Goal: Task Accomplishment & Management: Manage account settings

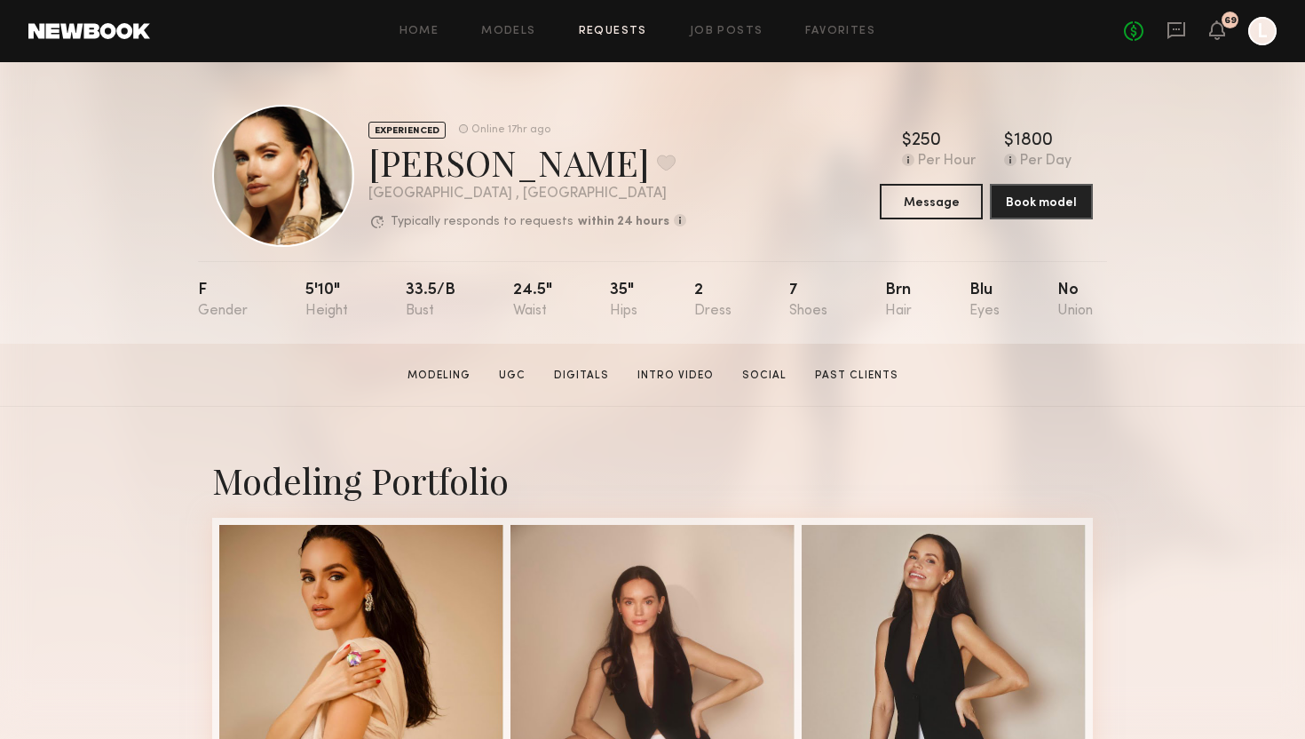
click at [635, 34] on link "Requests" at bounding box center [613, 32] width 68 height 12
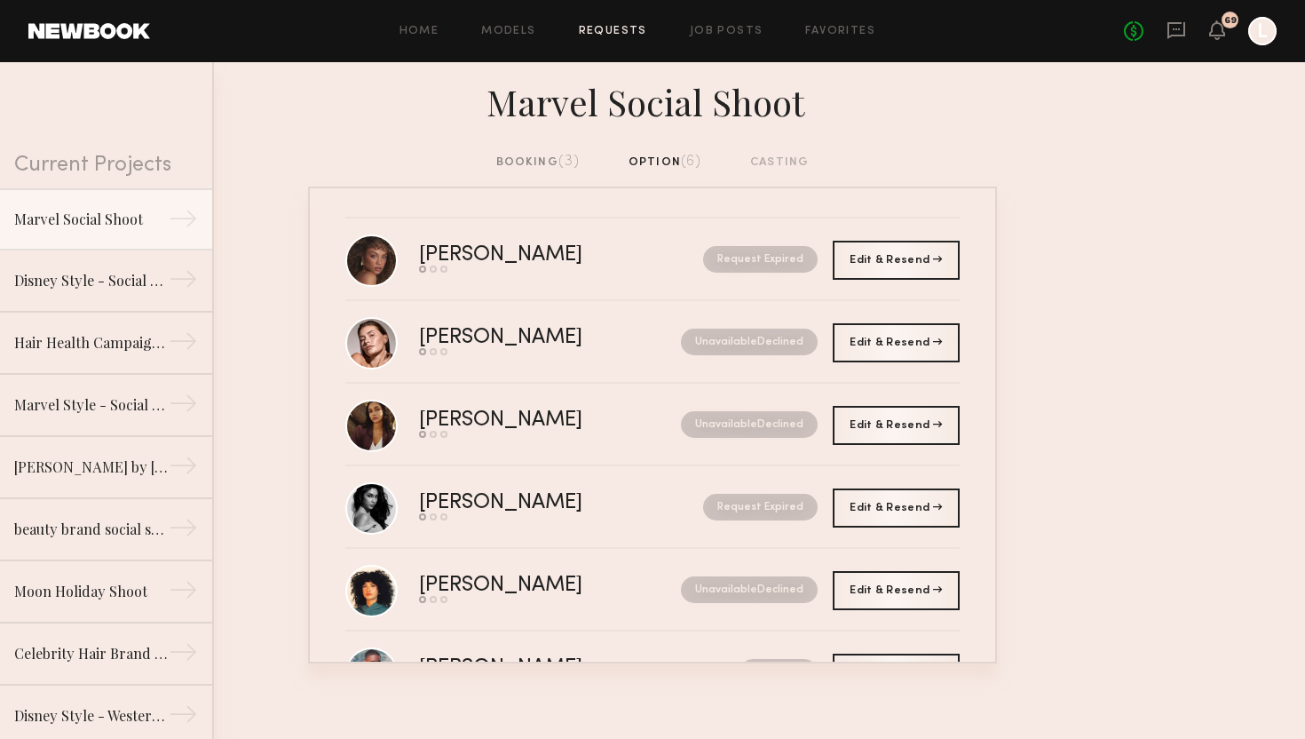
click at [519, 162] on div "booking (3)" at bounding box center [538, 163] width 84 height 20
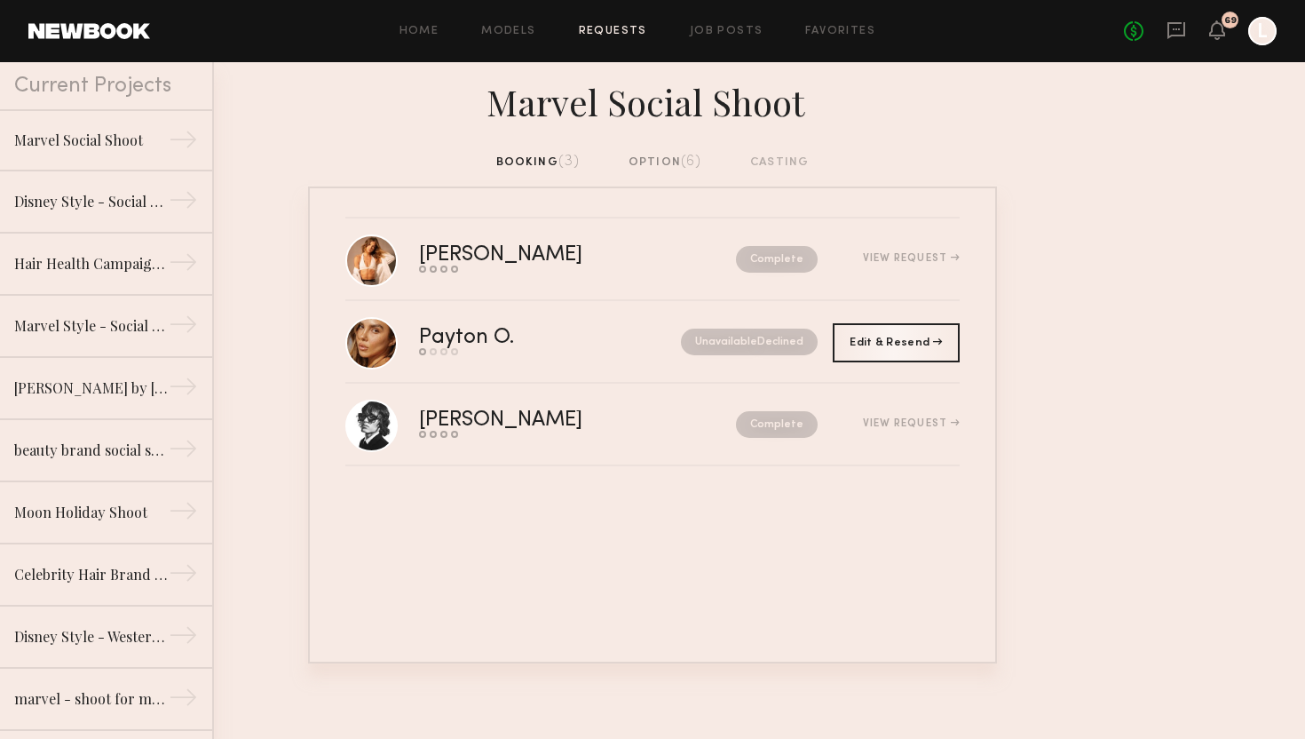
scroll to position [78, 0]
click at [117, 190] on link "Disney Style - Social Shoot →" at bounding box center [106, 202] width 212 height 62
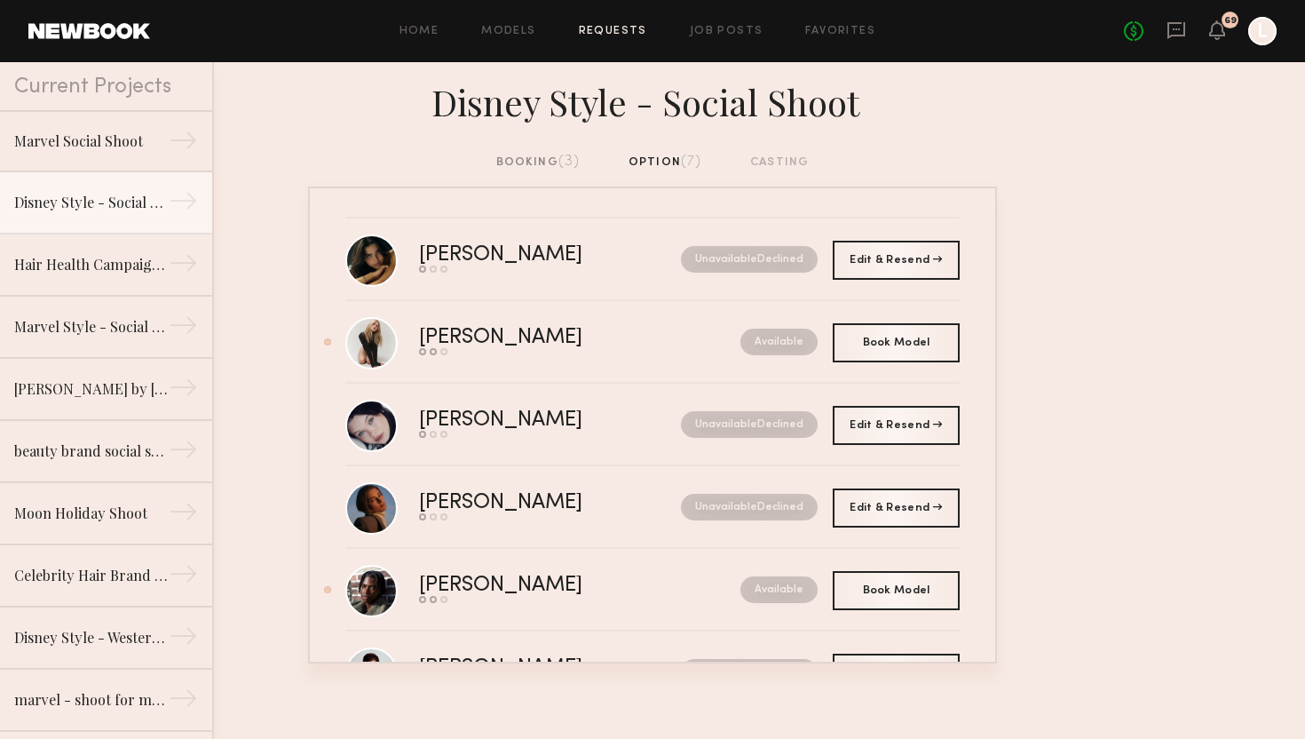
click at [561, 164] on span "(3)" at bounding box center [569, 161] width 22 height 14
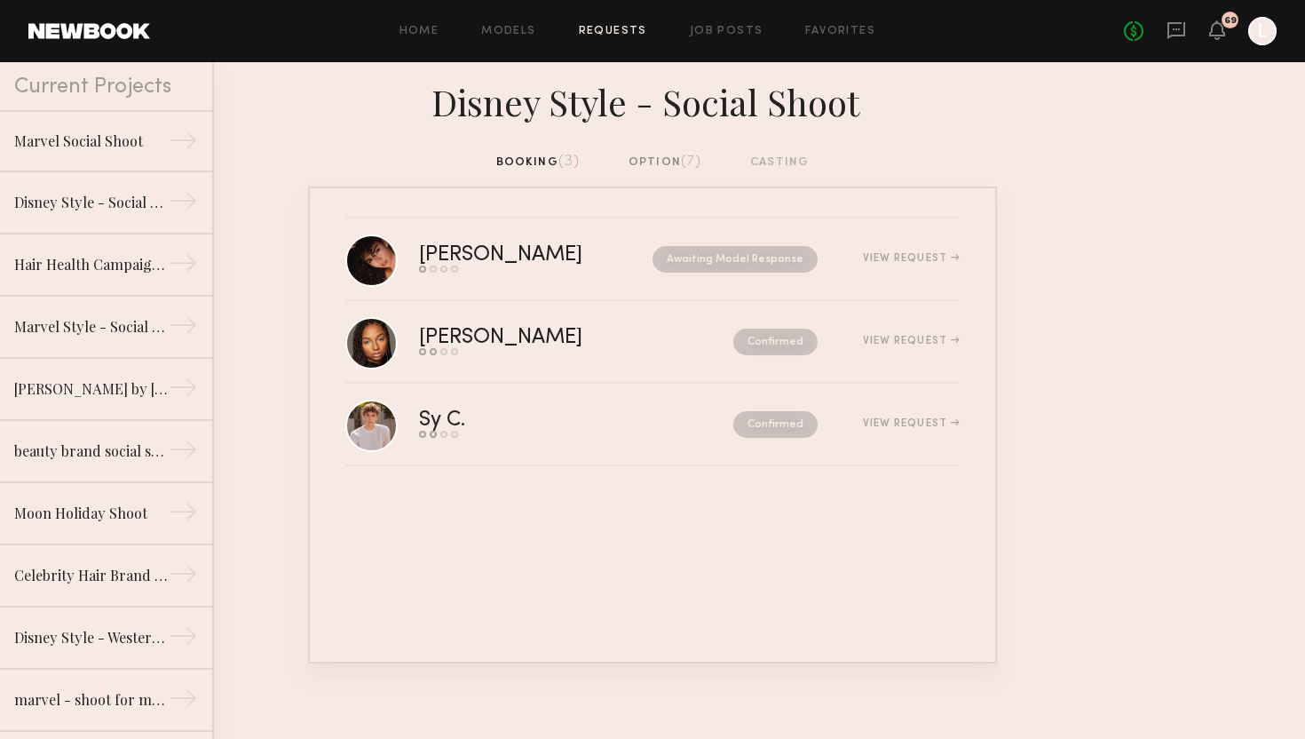
click at [657, 162] on div "option (7)" at bounding box center [665, 163] width 74 height 20
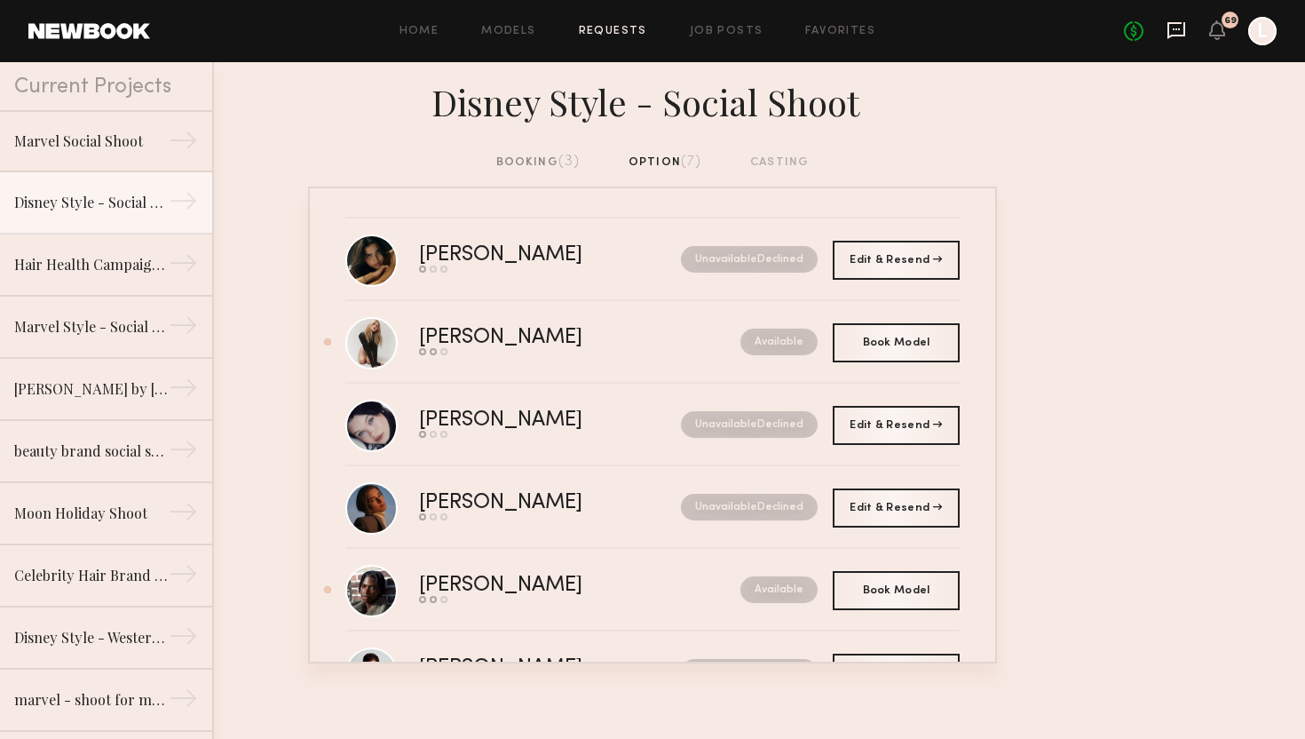
click at [1177, 35] on icon at bounding box center [1176, 30] width 18 height 17
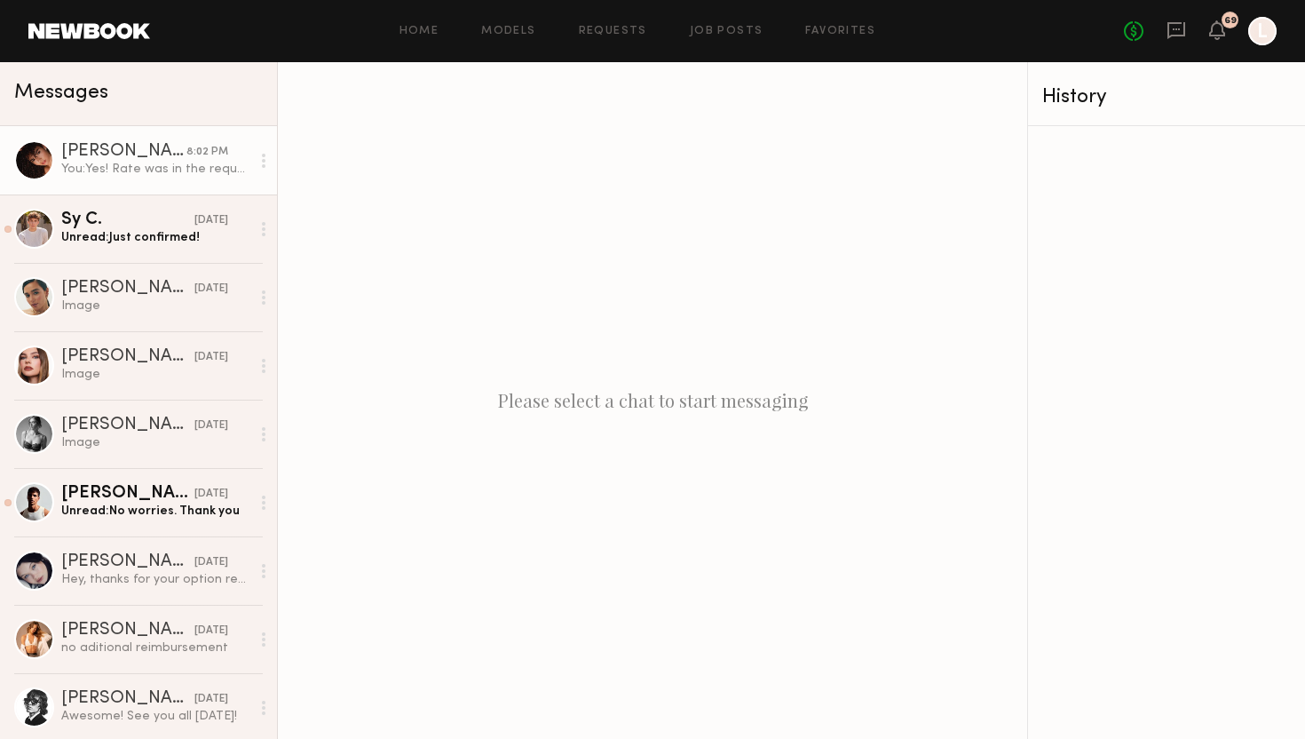
click at [174, 178] on link "Ágatha F. 8:02 PM You: Yes! Rate was in the request I sent as well as usage. Th…" at bounding box center [138, 160] width 277 height 68
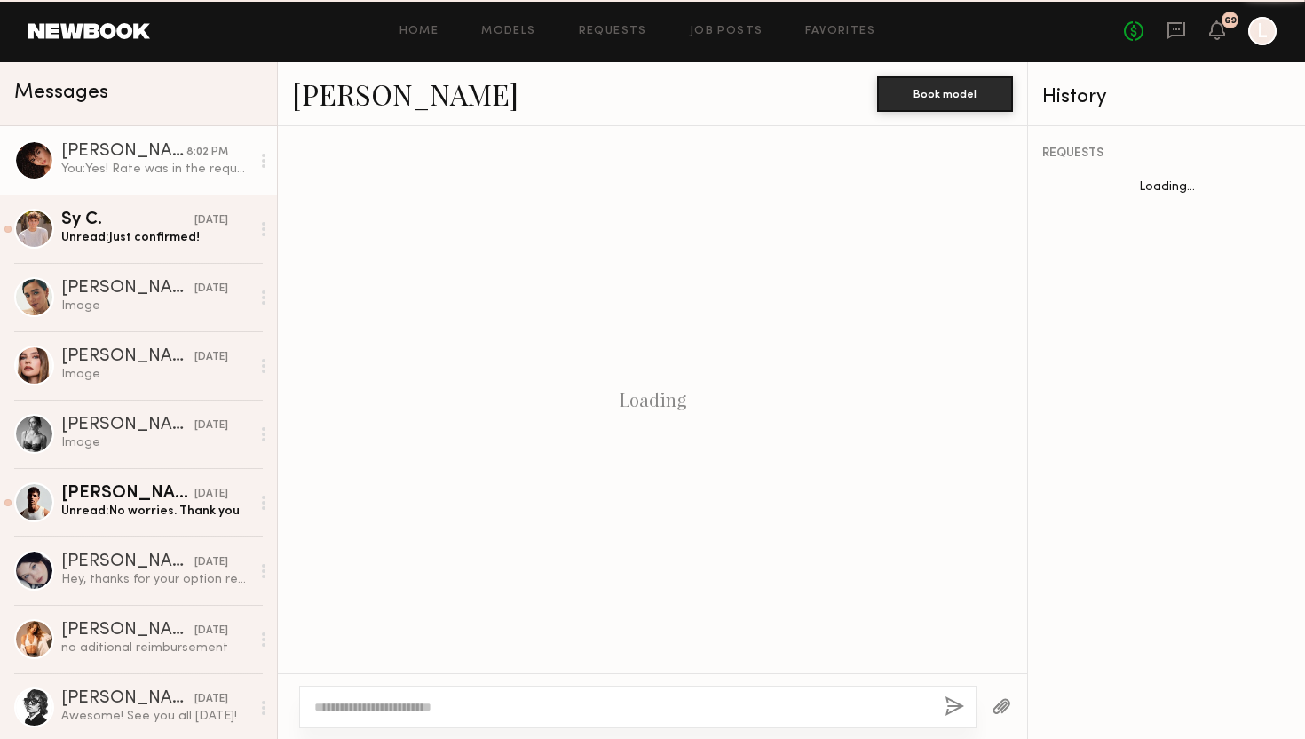
scroll to position [794, 0]
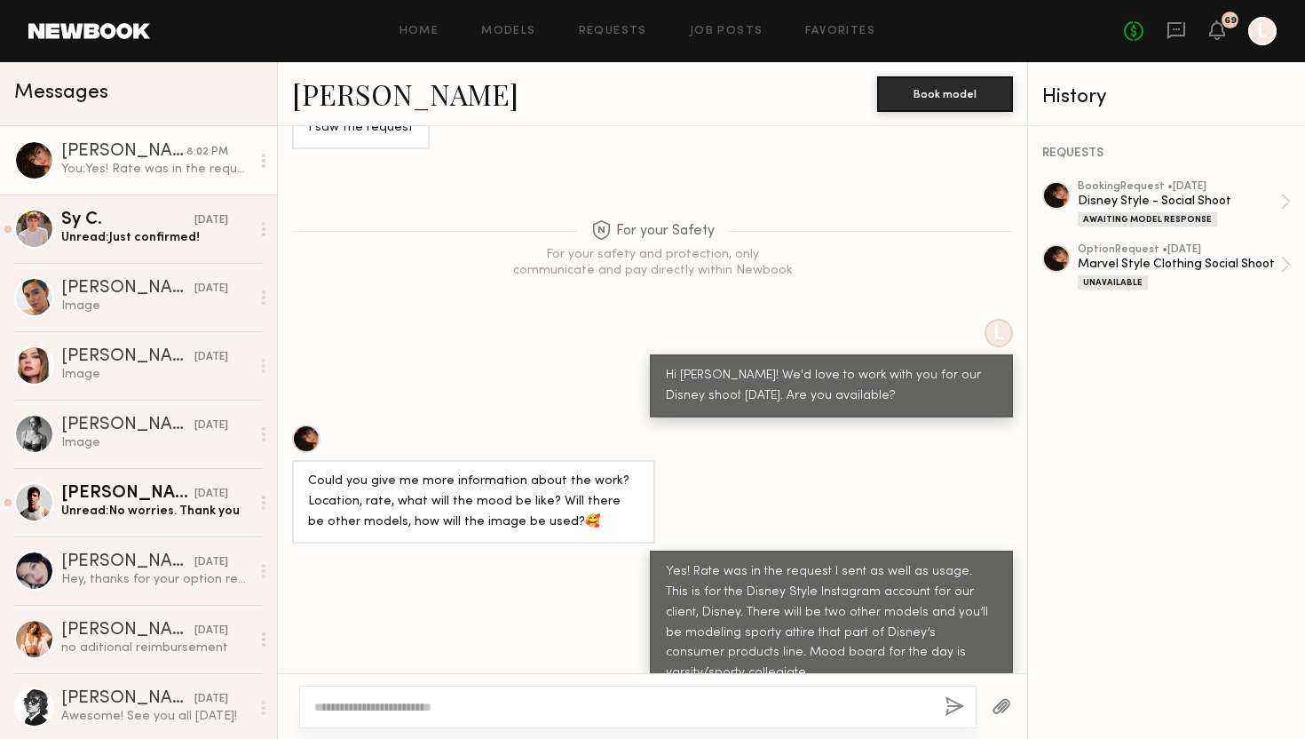
click at [561, 698] on textarea at bounding box center [622, 707] width 616 height 18
type textarea "**********"
click at [950, 706] on button "button" at bounding box center [954, 707] width 20 height 22
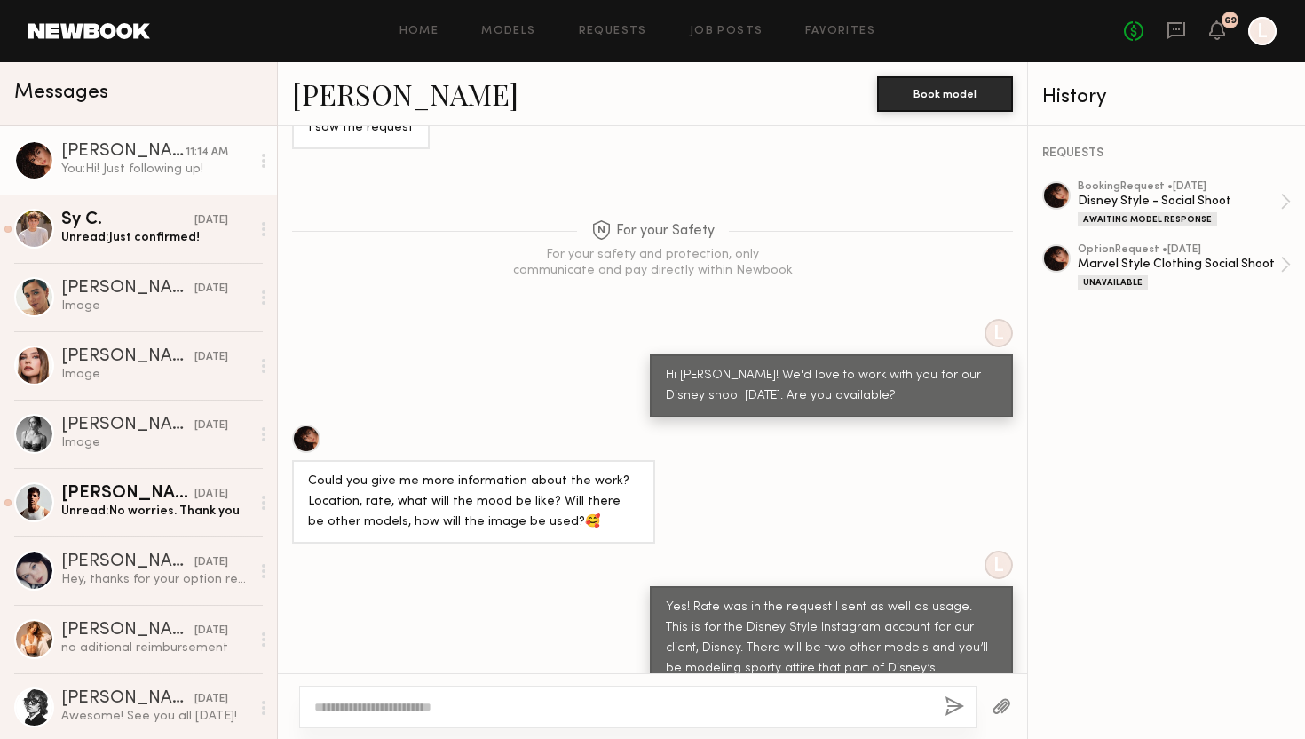
scroll to position [1150, 0]
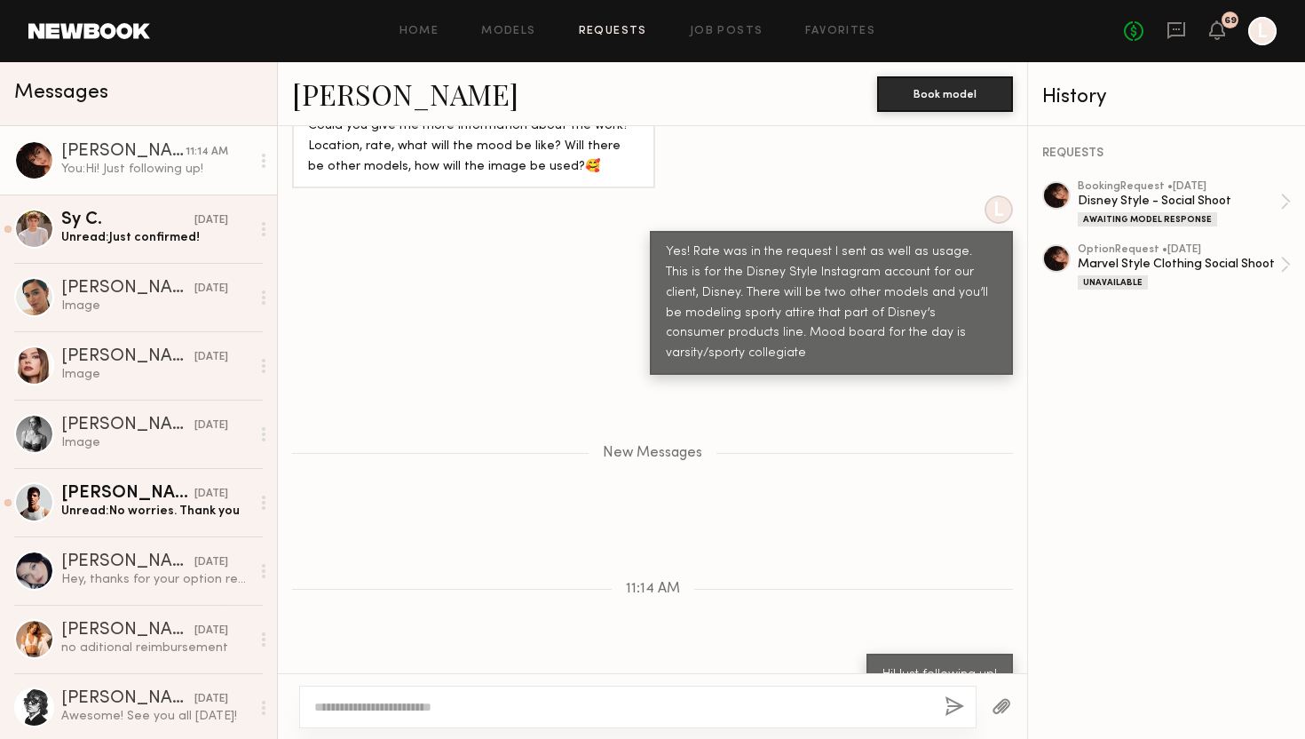
click at [608, 35] on link "Requests" at bounding box center [613, 32] width 68 height 12
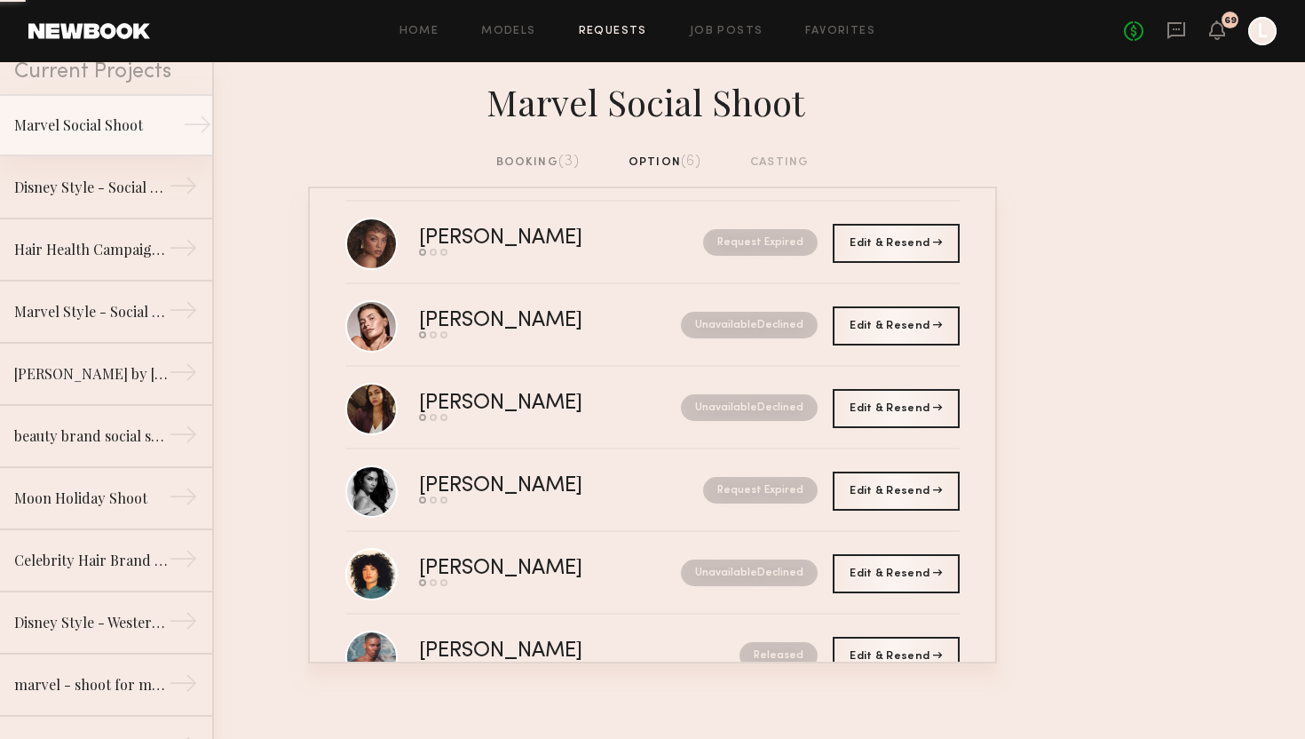
scroll to position [99, 0]
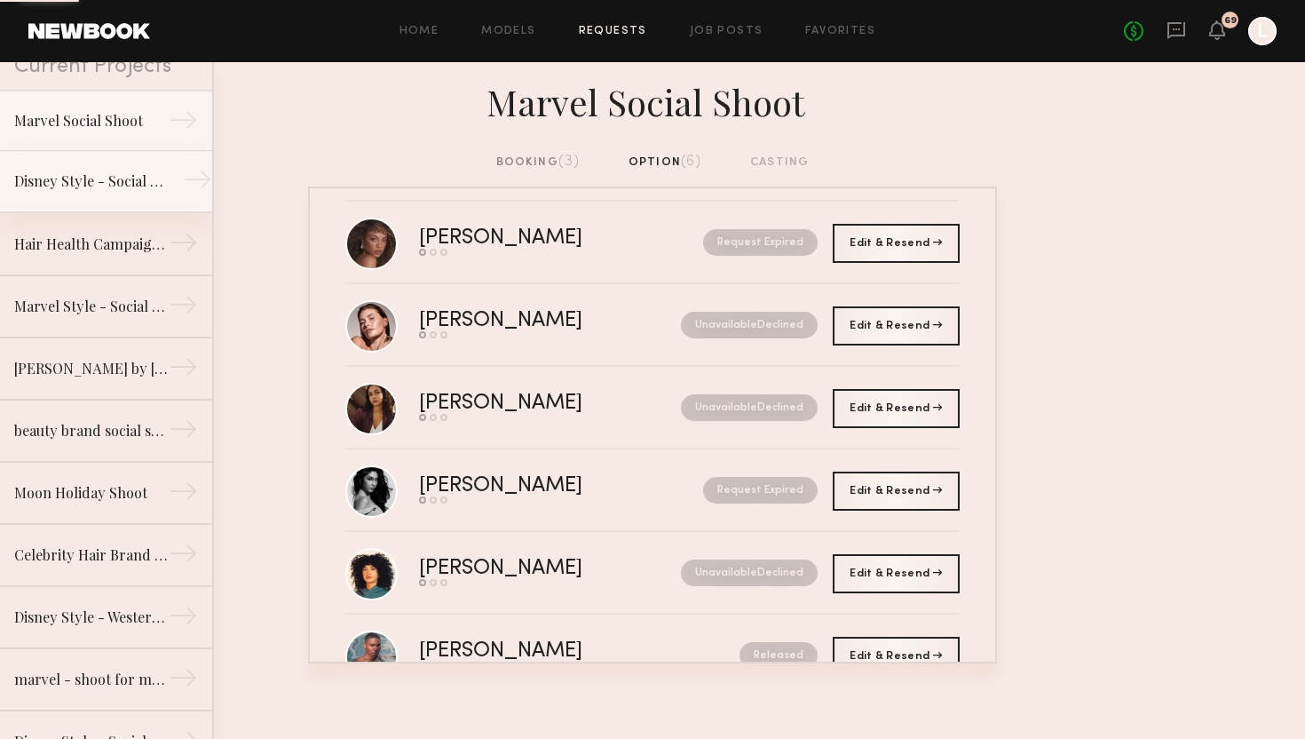
click at [127, 178] on div "Disney Style - Social Shoot" at bounding box center [91, 180] width 154 height 21
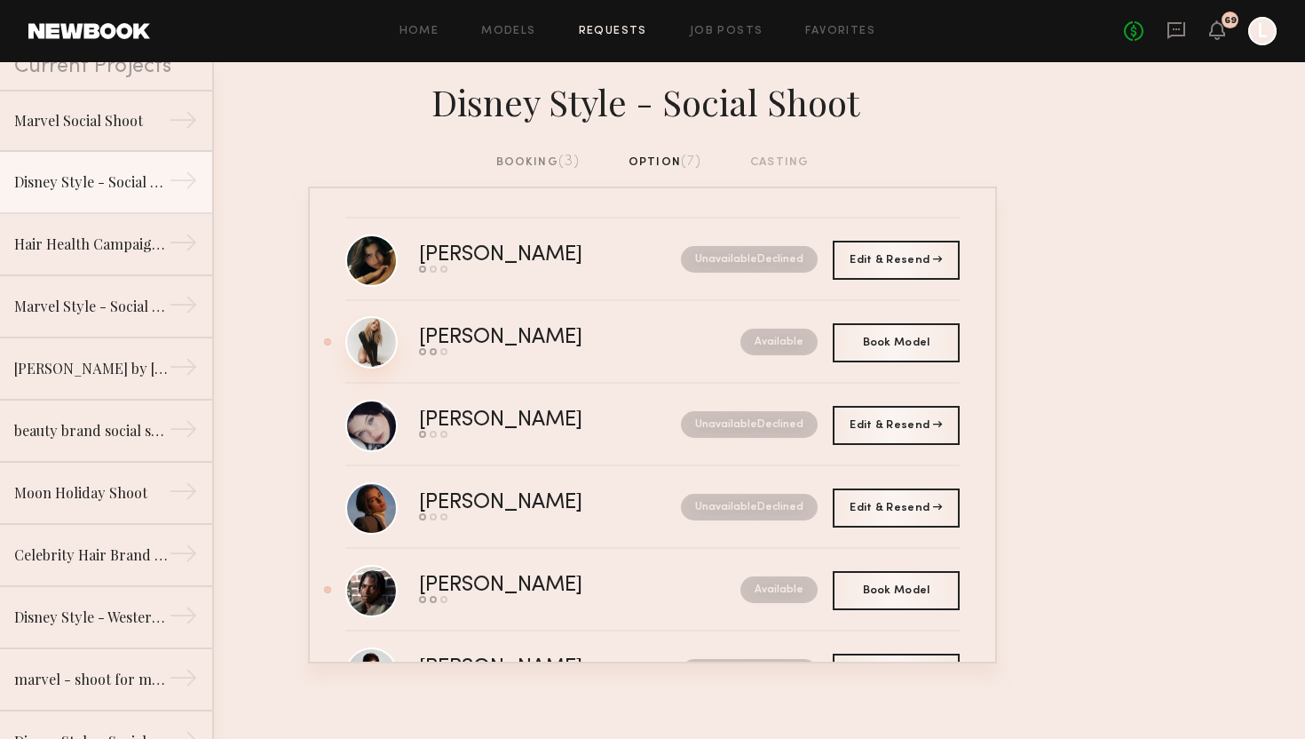
click at [365, 341] on link at bounding box center [371, 342] width 52 height 52
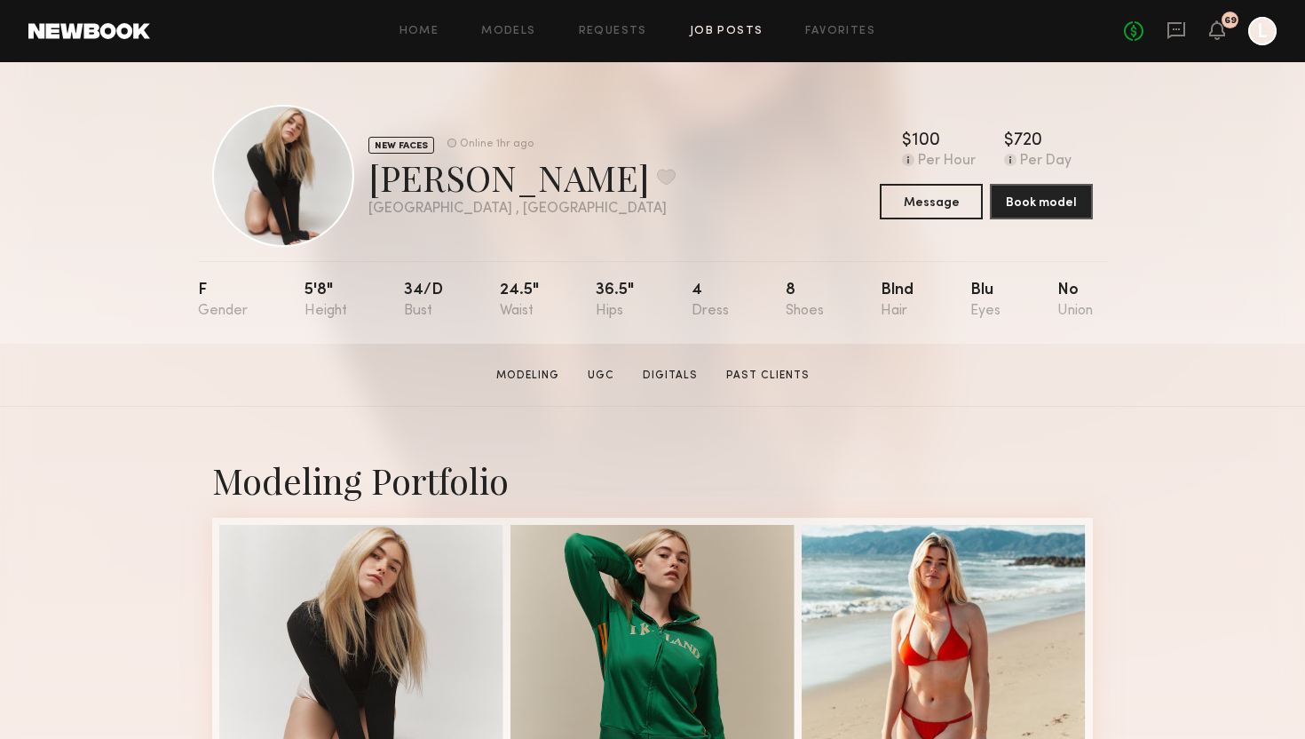
click at [713, 30] on link "Job Posts" at bounding box center [727, 32] width 74 height 12
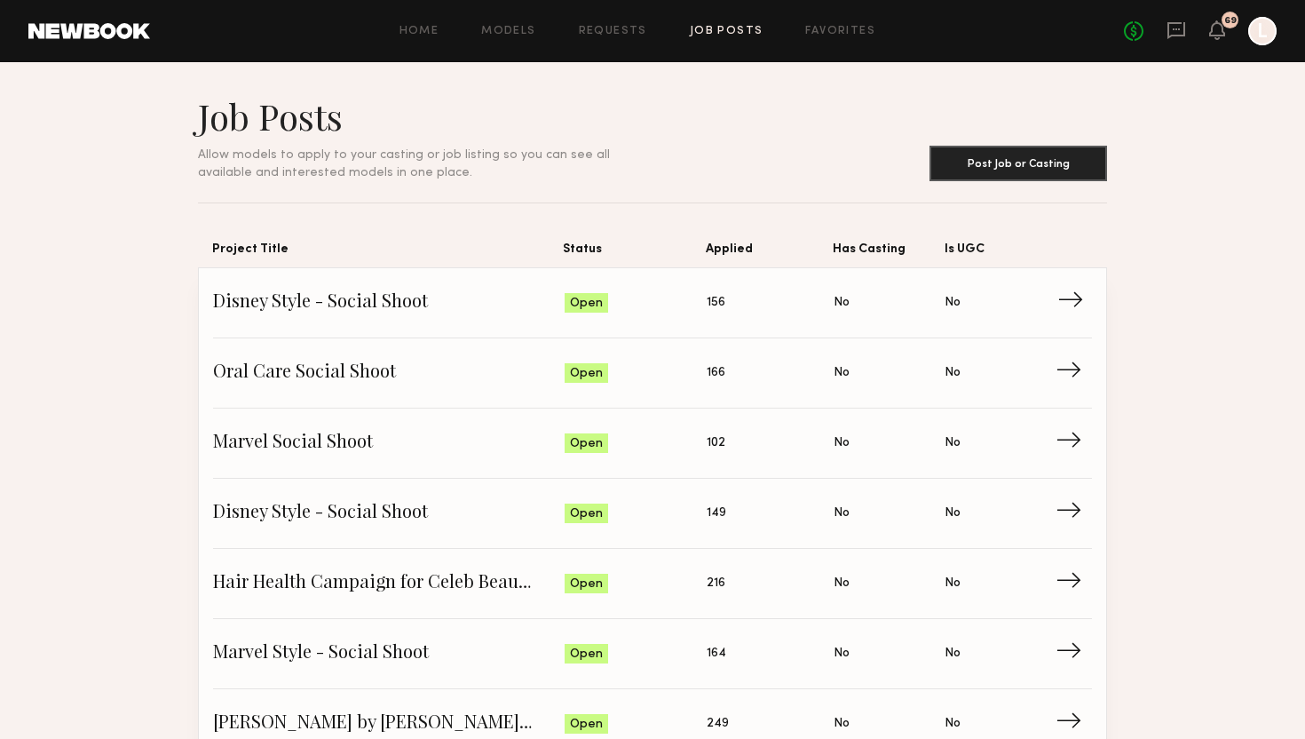
click at [306, 321] on link "Disney Style - Social Shoot Status: Open Applied: 156 Has Casting: No Is UGC: N…" at bounding box center [652, 303] width 879 height 70
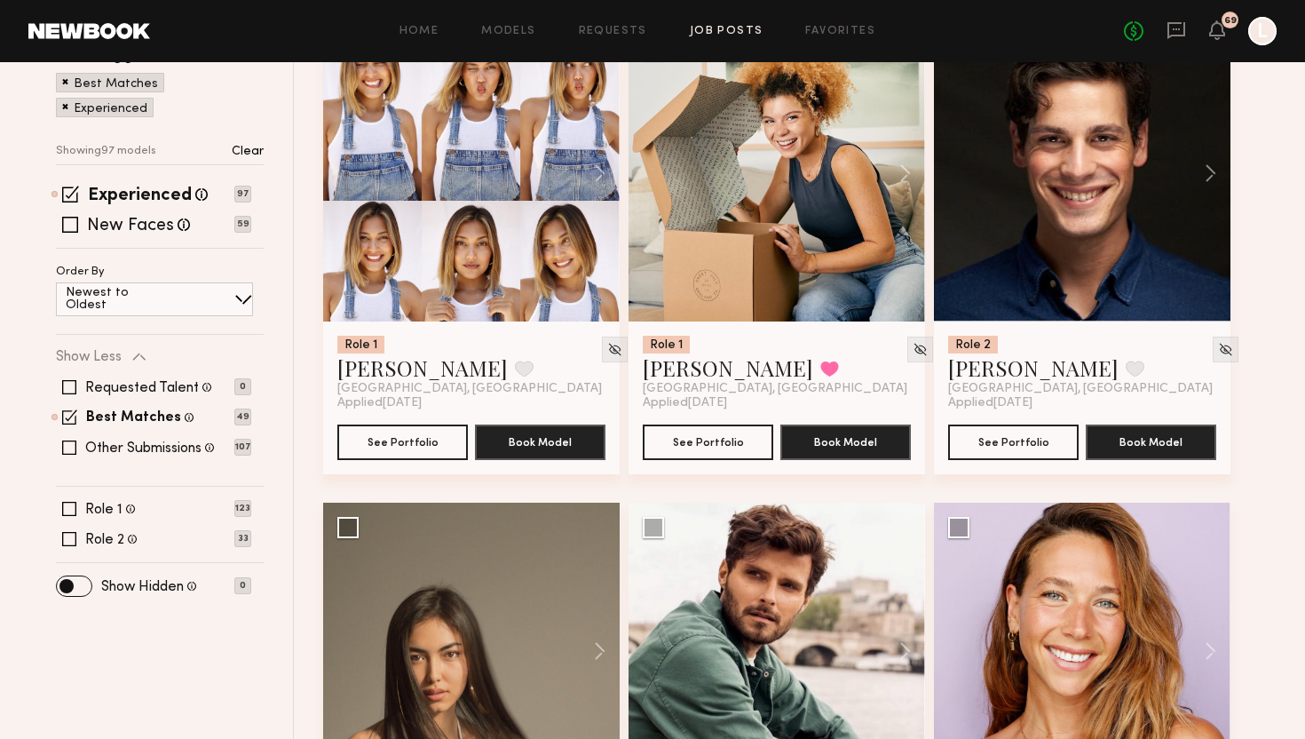
scroll to position [259, 0]
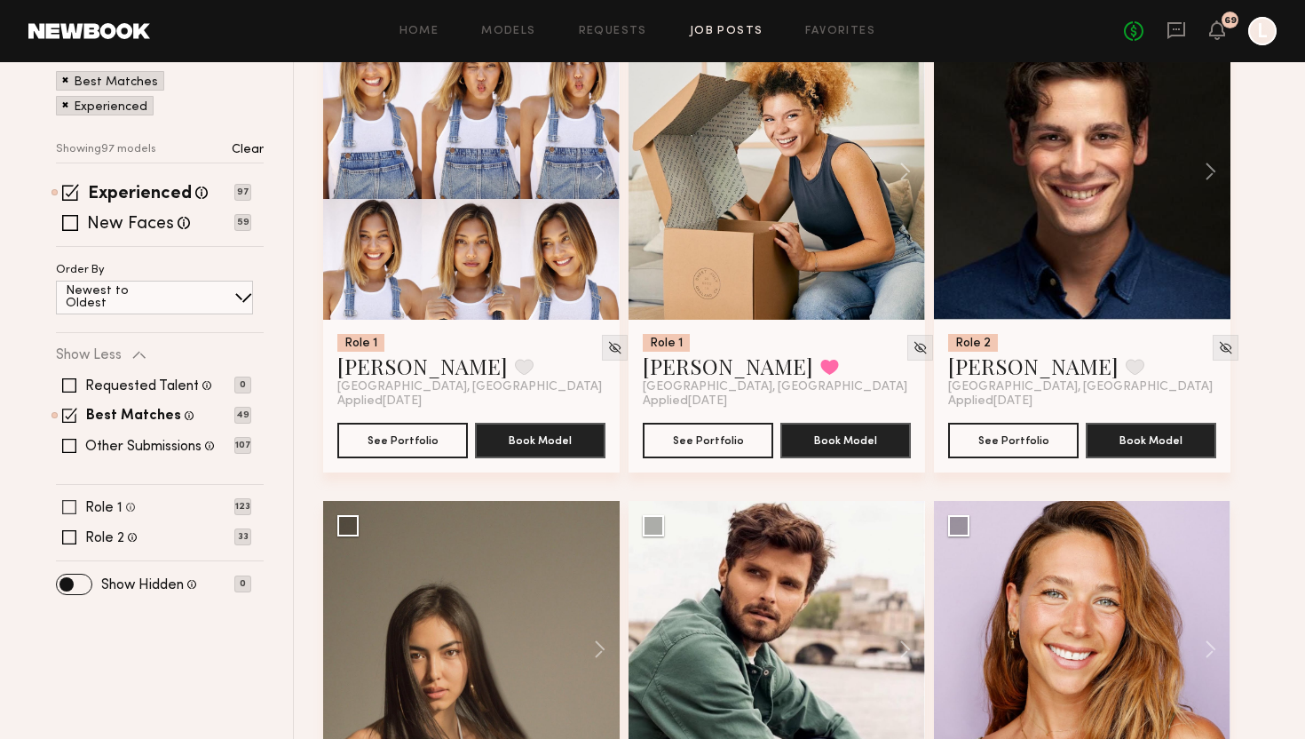
click at [71, 509] on span at bounding box center [69, 507] width 14 height 14
click at [73, 445] on span at bounding box center [69, 446] width 14 height 14
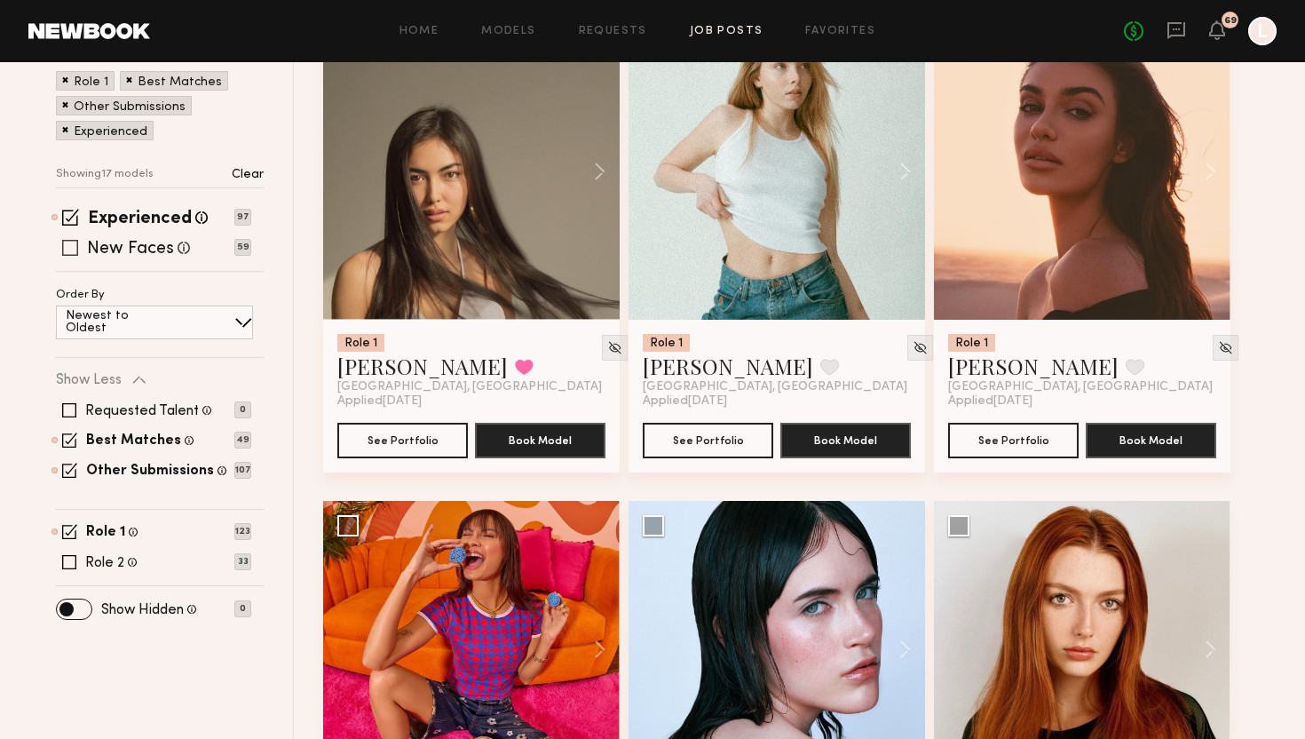
click at [69, 244] on span at bounding box center [70, 248] width 16 height 16
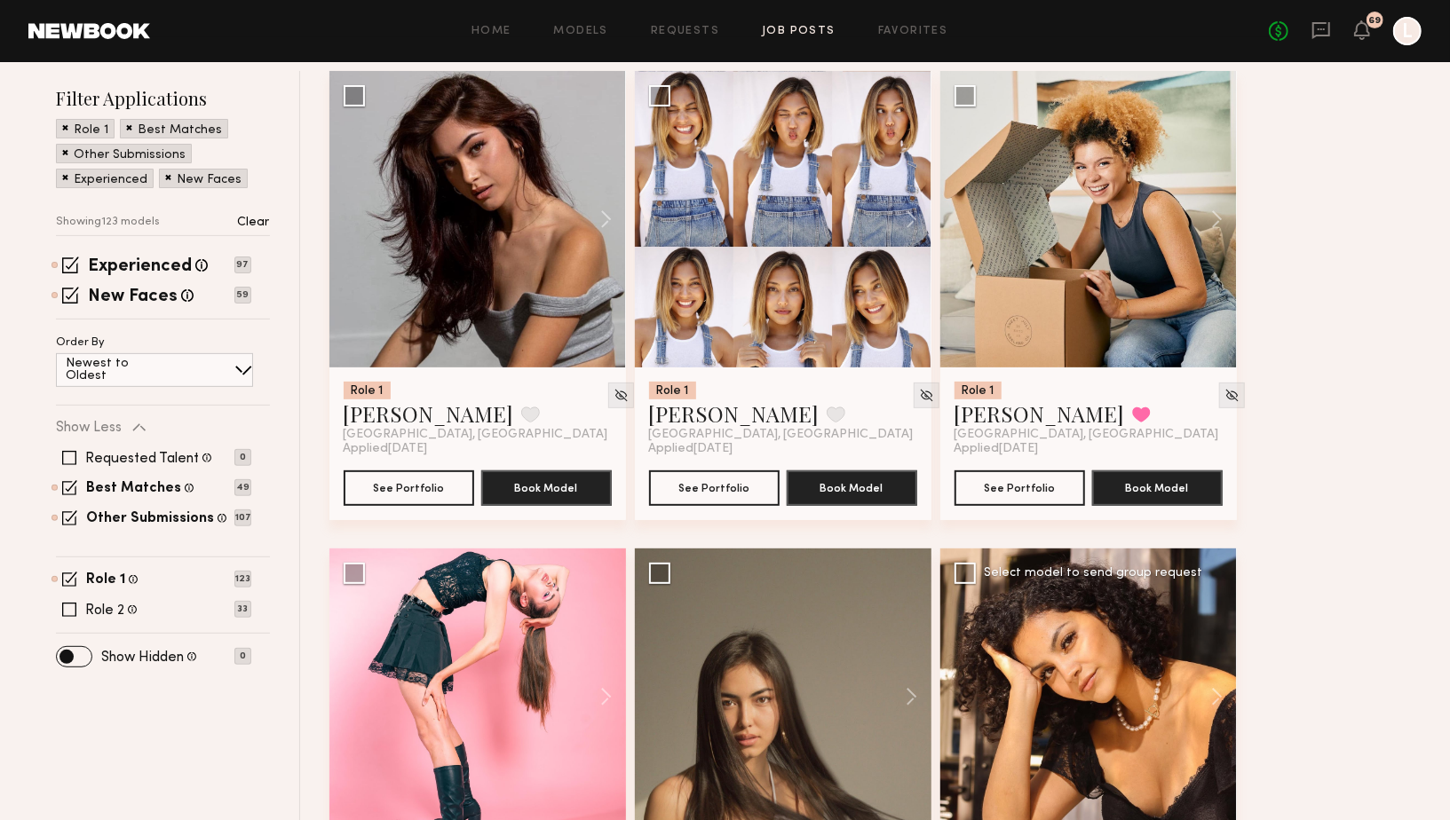
scroll to position [208, 0]
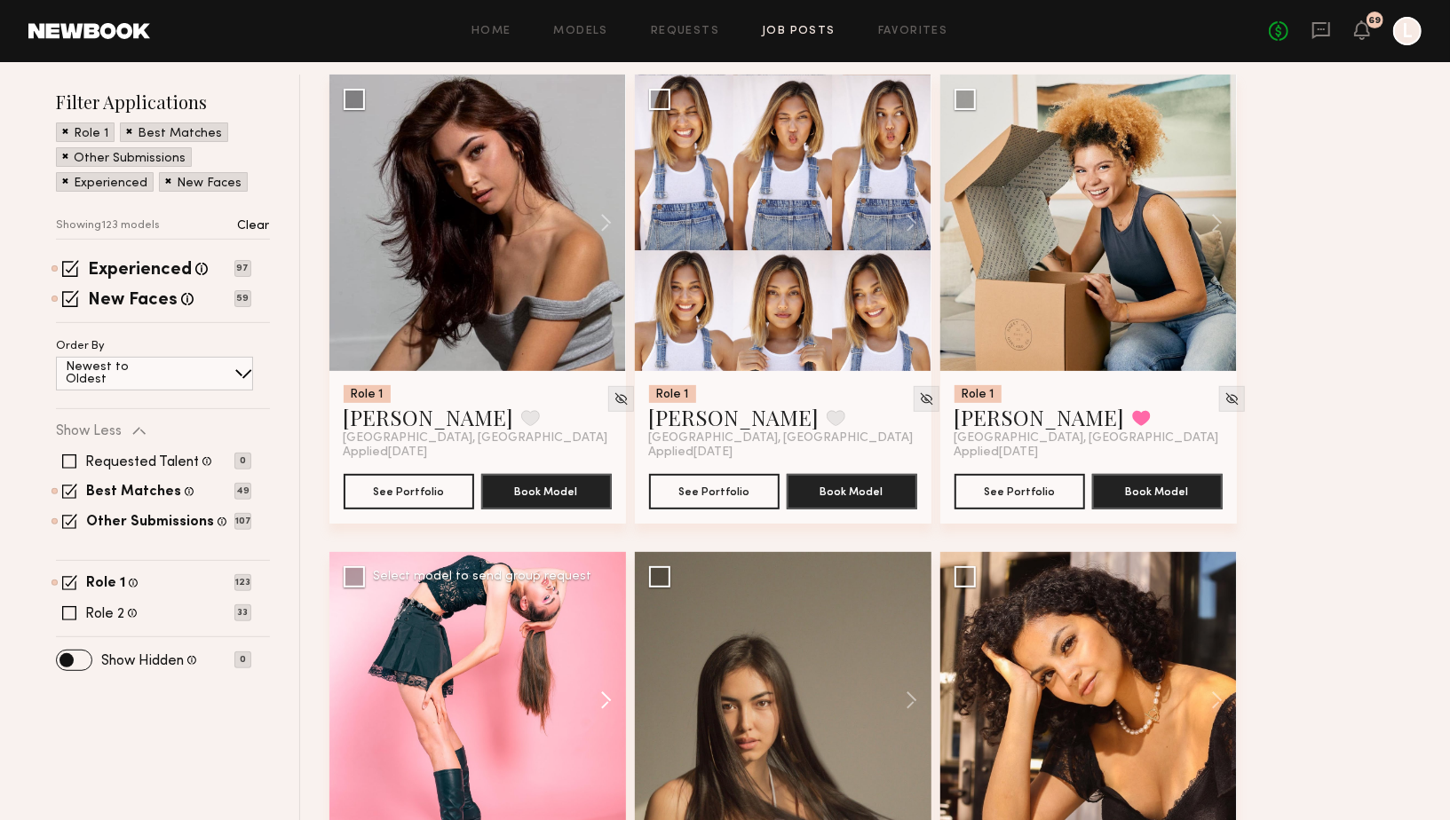
click at [610, 691] on button at bounding box center [597, 700] width 57 height 296
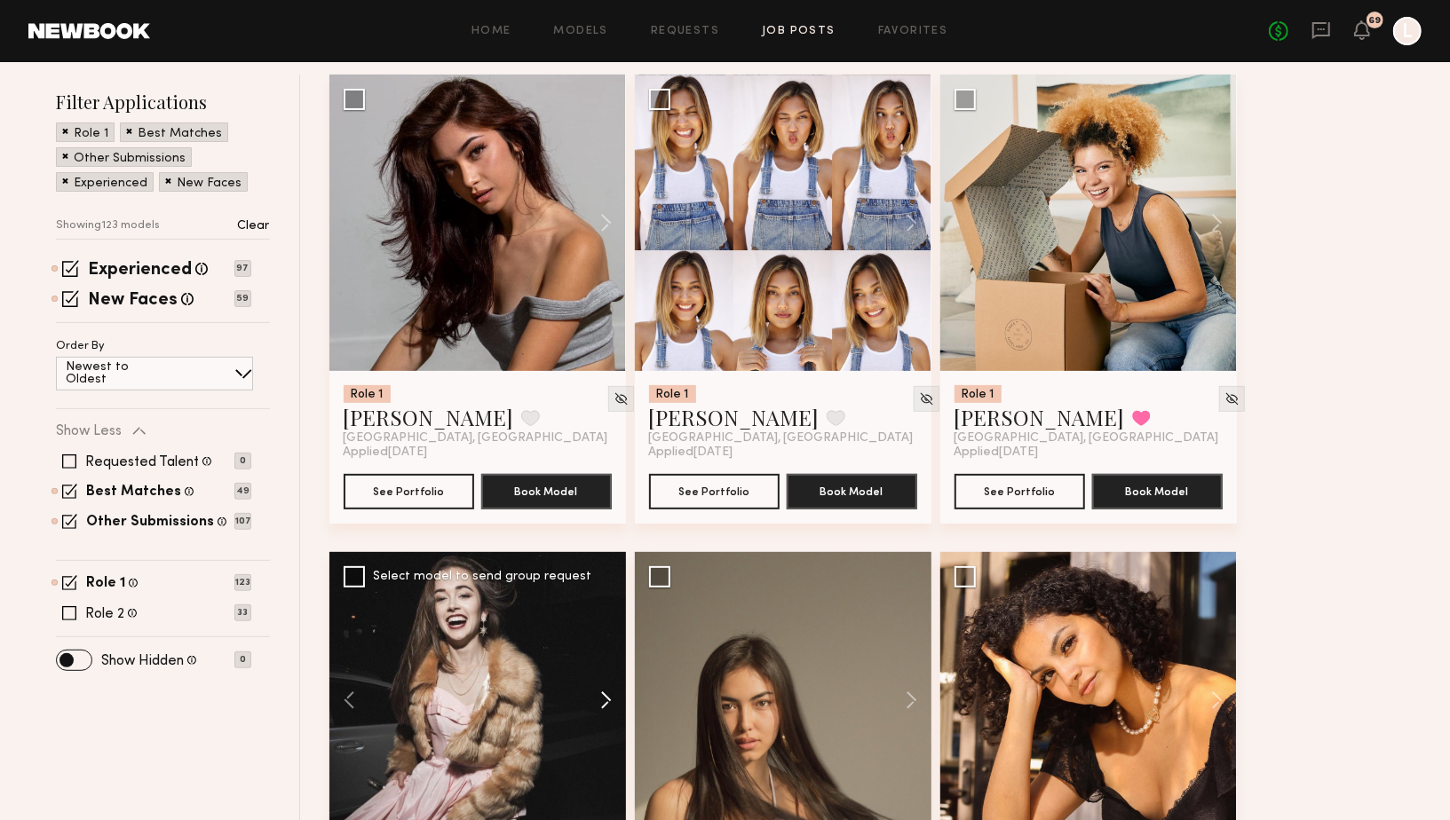
click at [610, 691] on button at bounding box center [597, 700] width 57 height 296
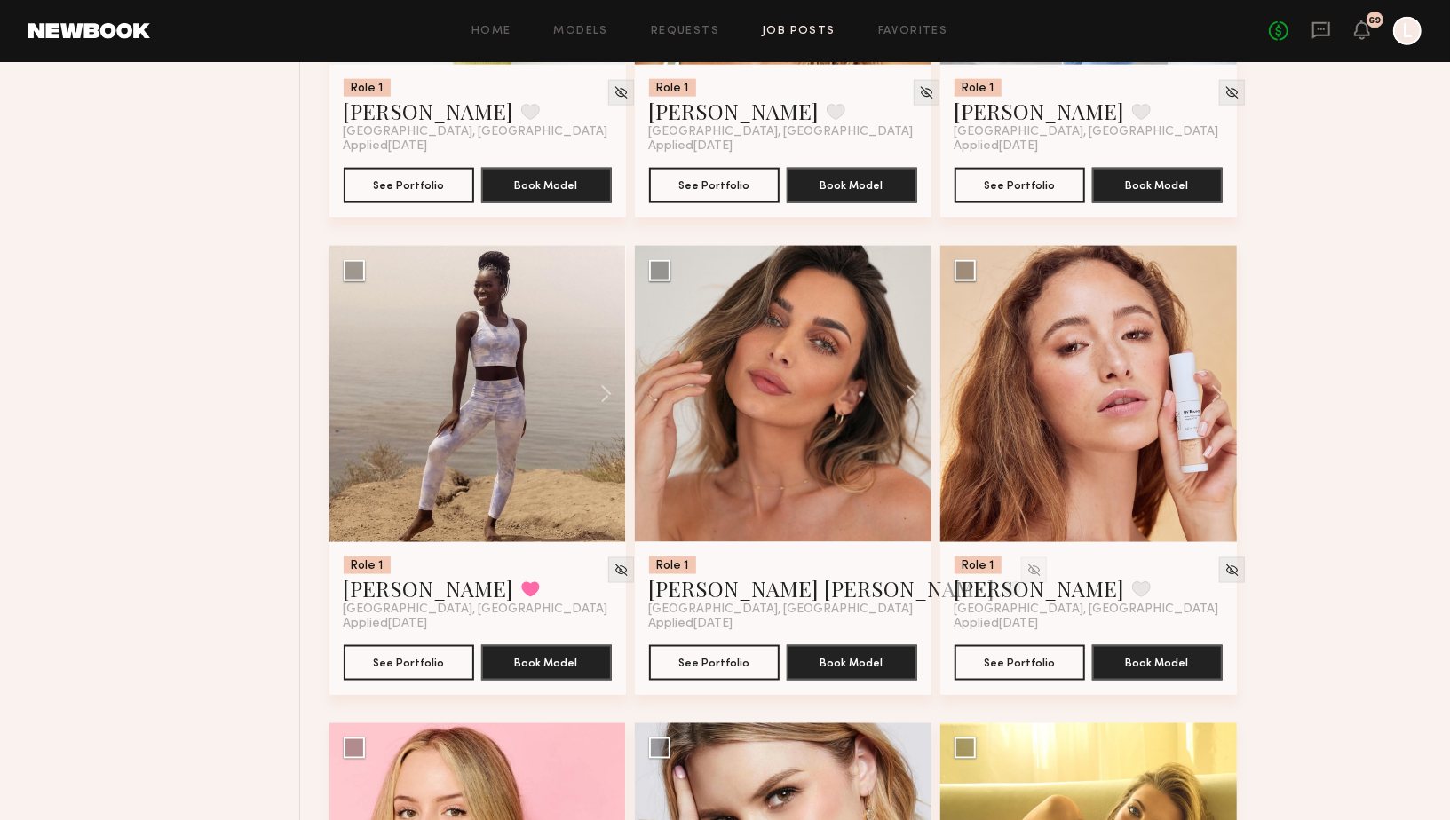
scroll to position [1507, 0]
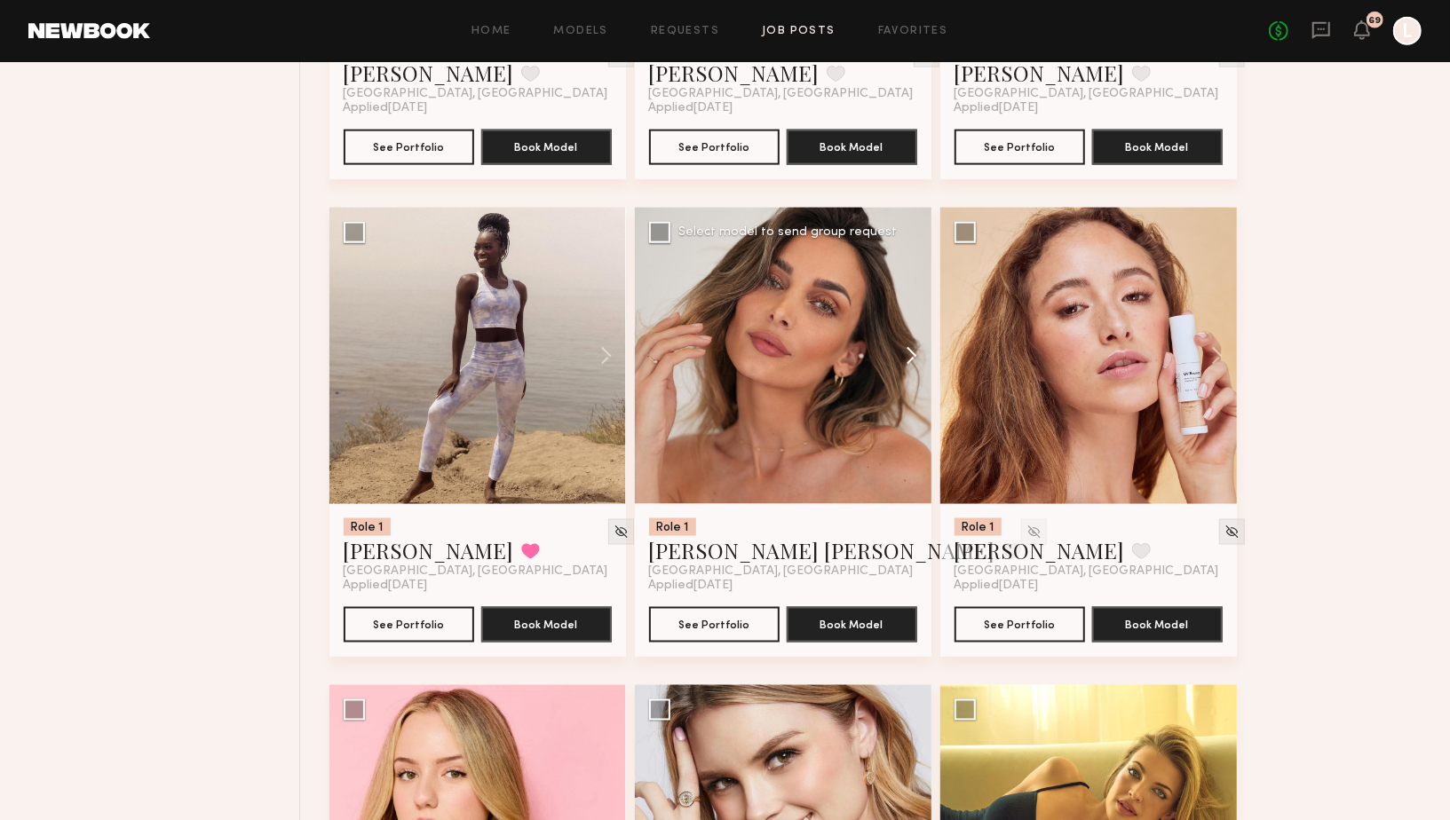
click at [915, 354] on button at bounding box center [902, 356] width 57 height 296
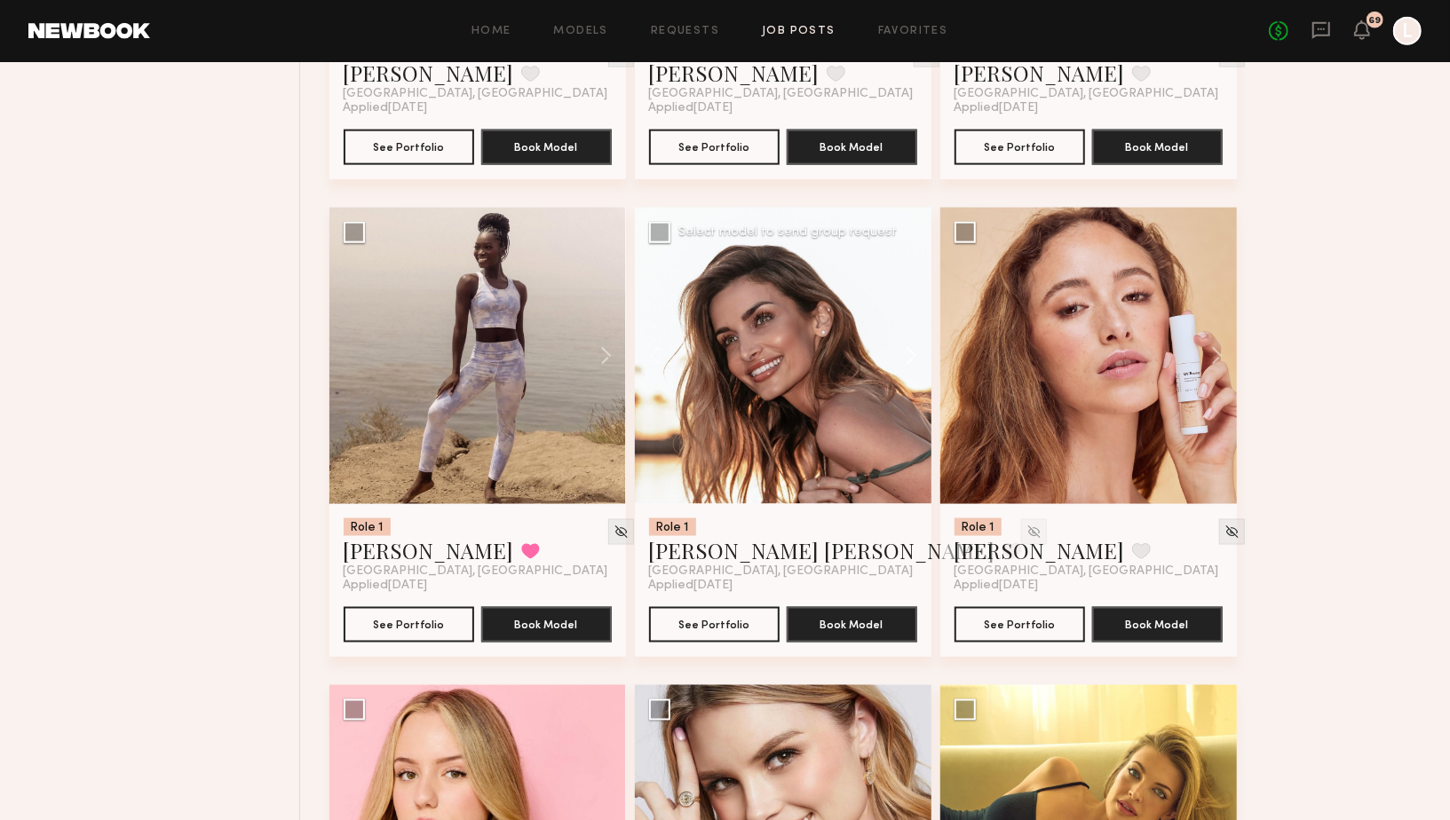
click at [915, 354] on button at bounding box center [902, 356] width 57 height 296
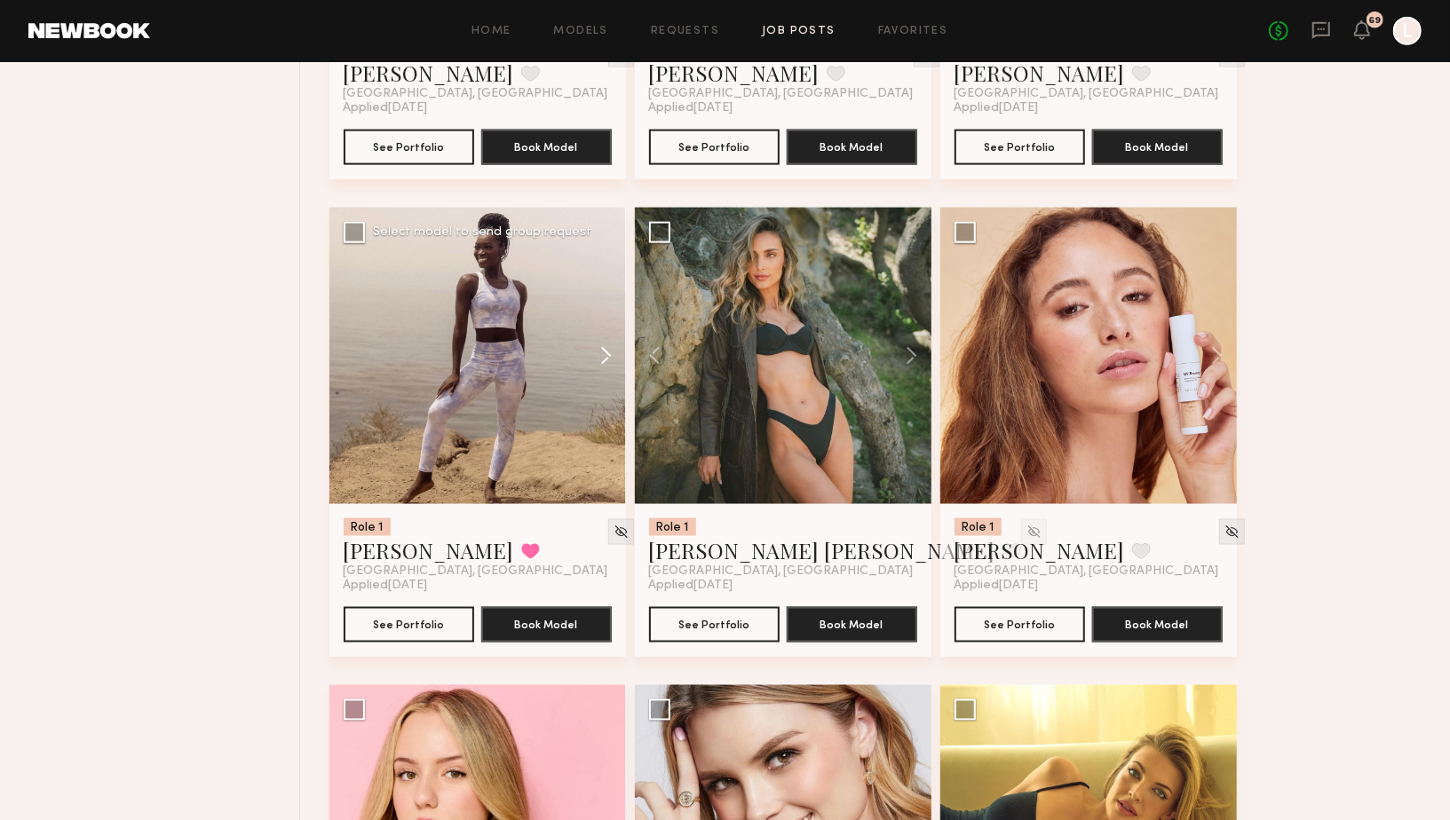
click at [604, 352] on button at bounding box center [597, 356] width 57 height 296
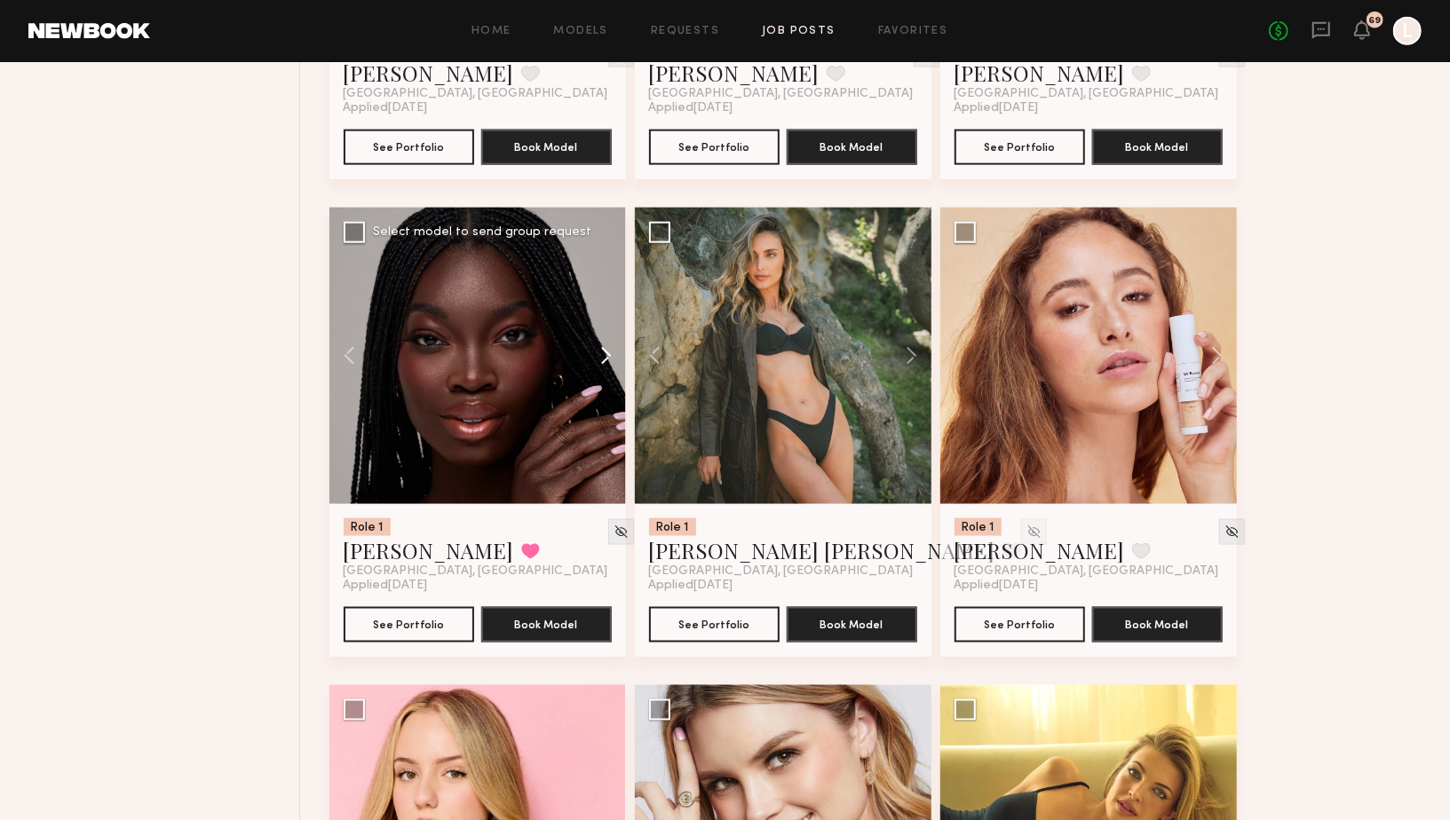
click at [604, 352] on button at bounding box center [597, 356] width 57 height 296
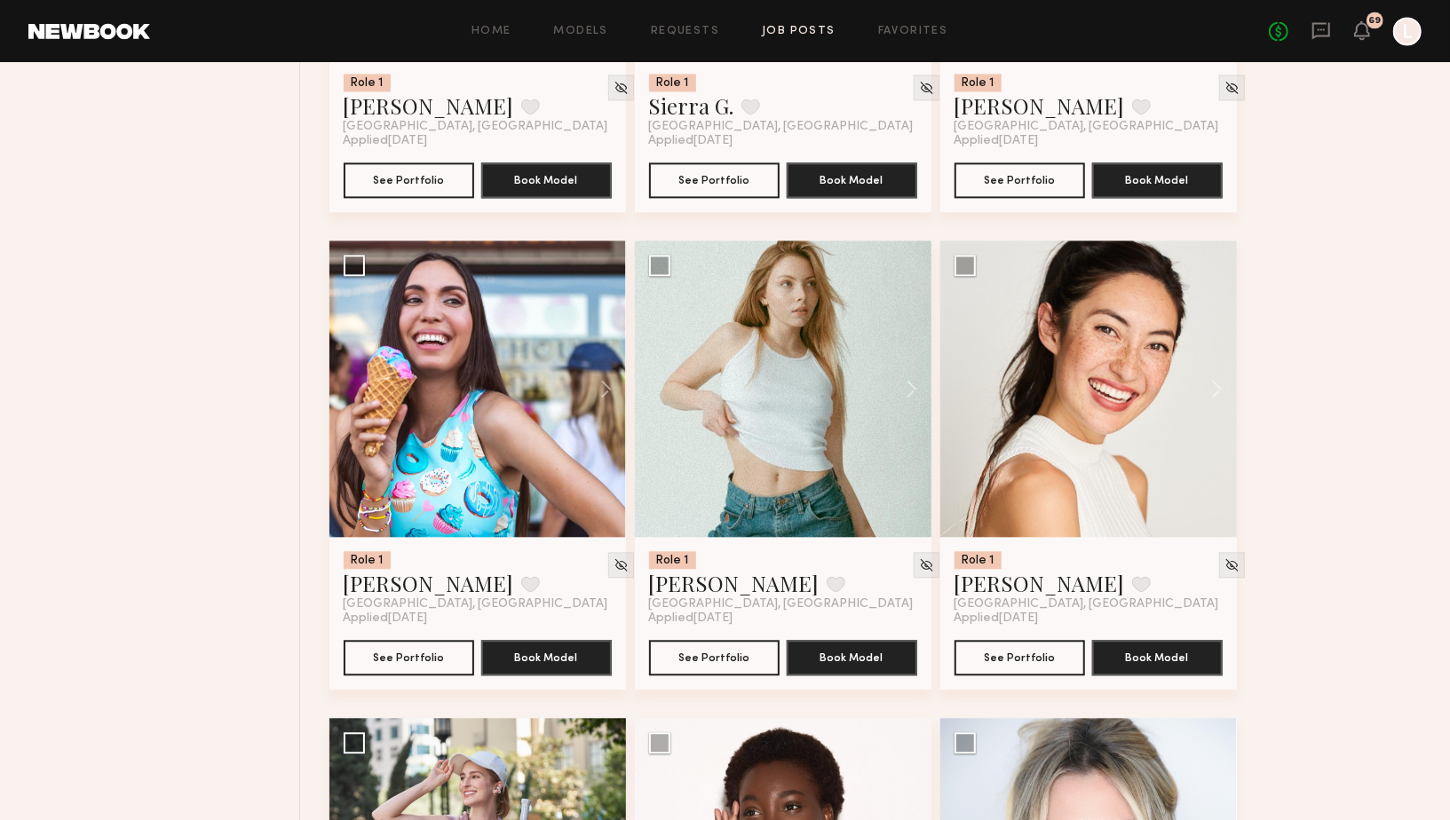
scroll to position [2442, 0]
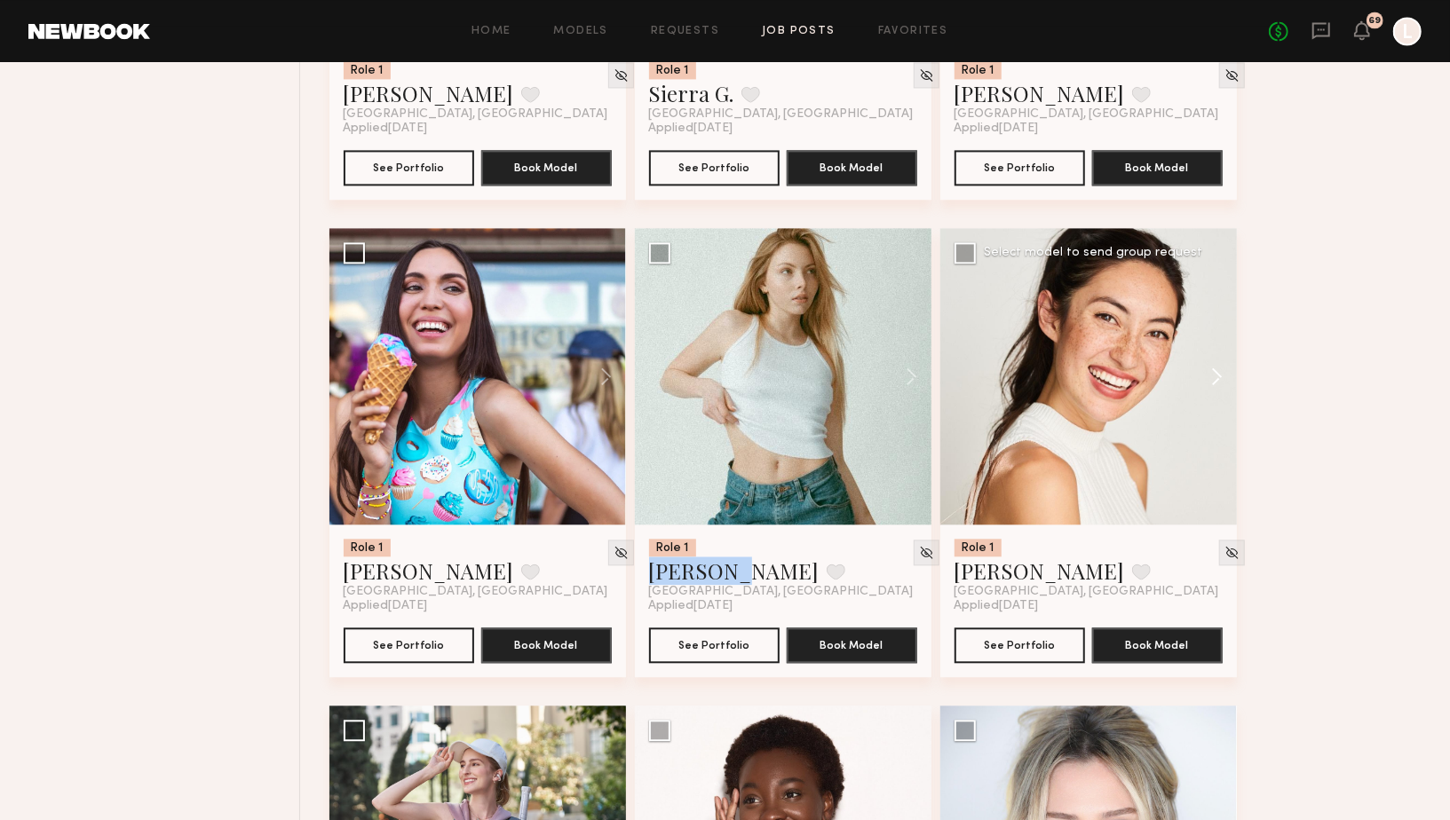
click at [1217, 372] on button at bounding box center [1208, 376] width 57 height 296
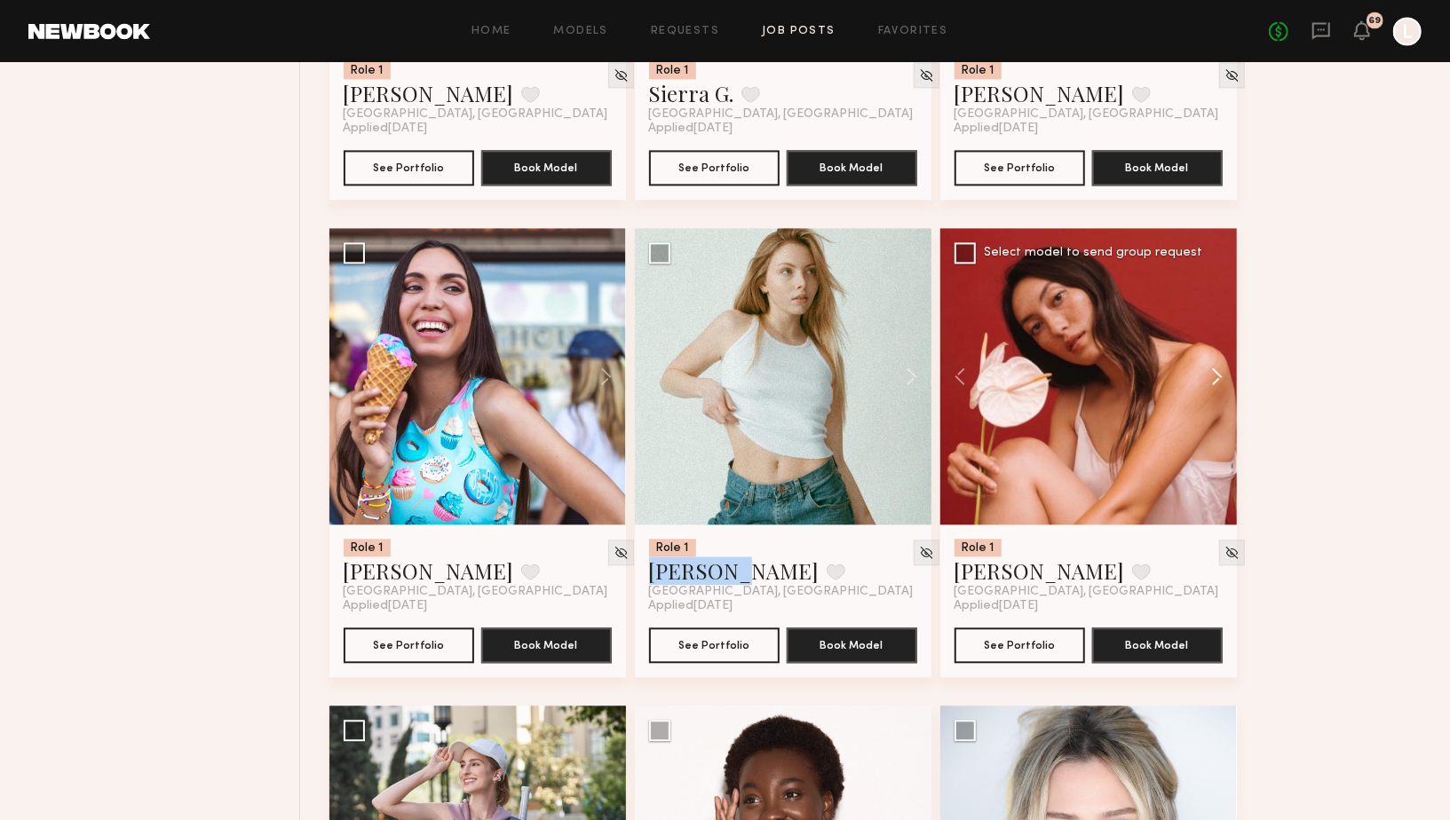
click at [1217, 372] on button at bounding box center [1208, 376] width 57 height 296
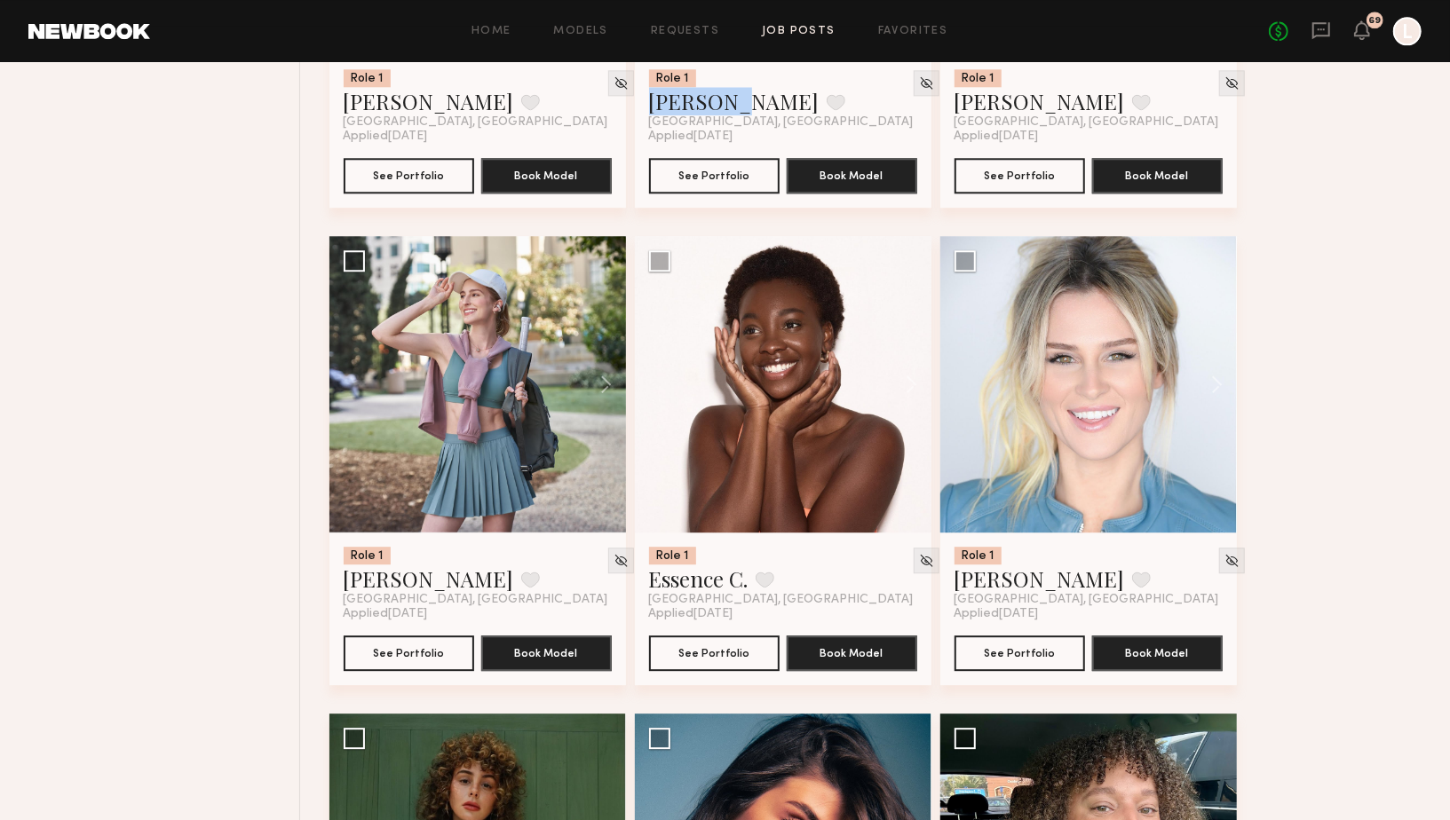
scroll to position [2923, 0]
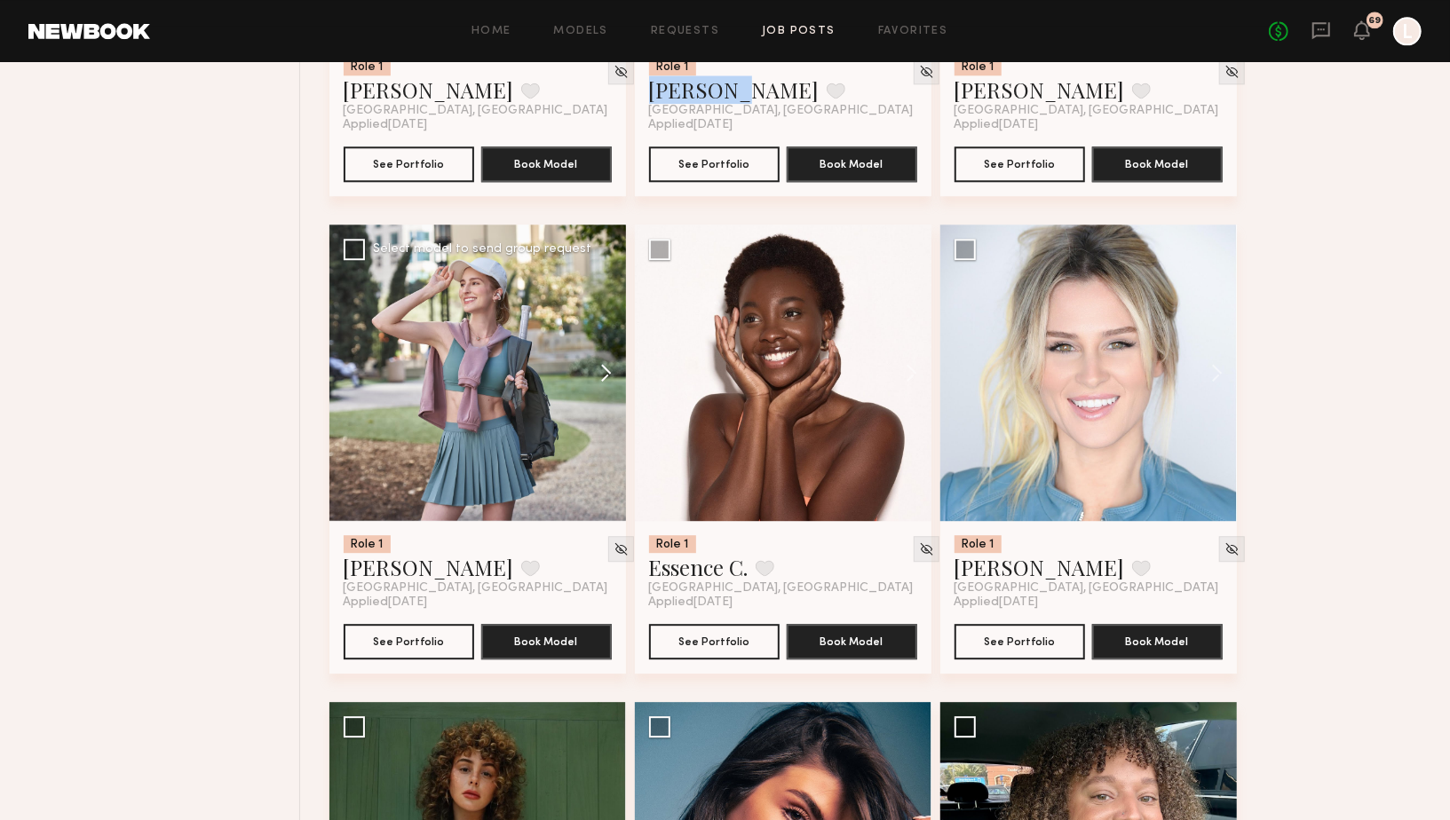
click at [598, 377] on button at bounding box center [597, 373] width 57 height 296
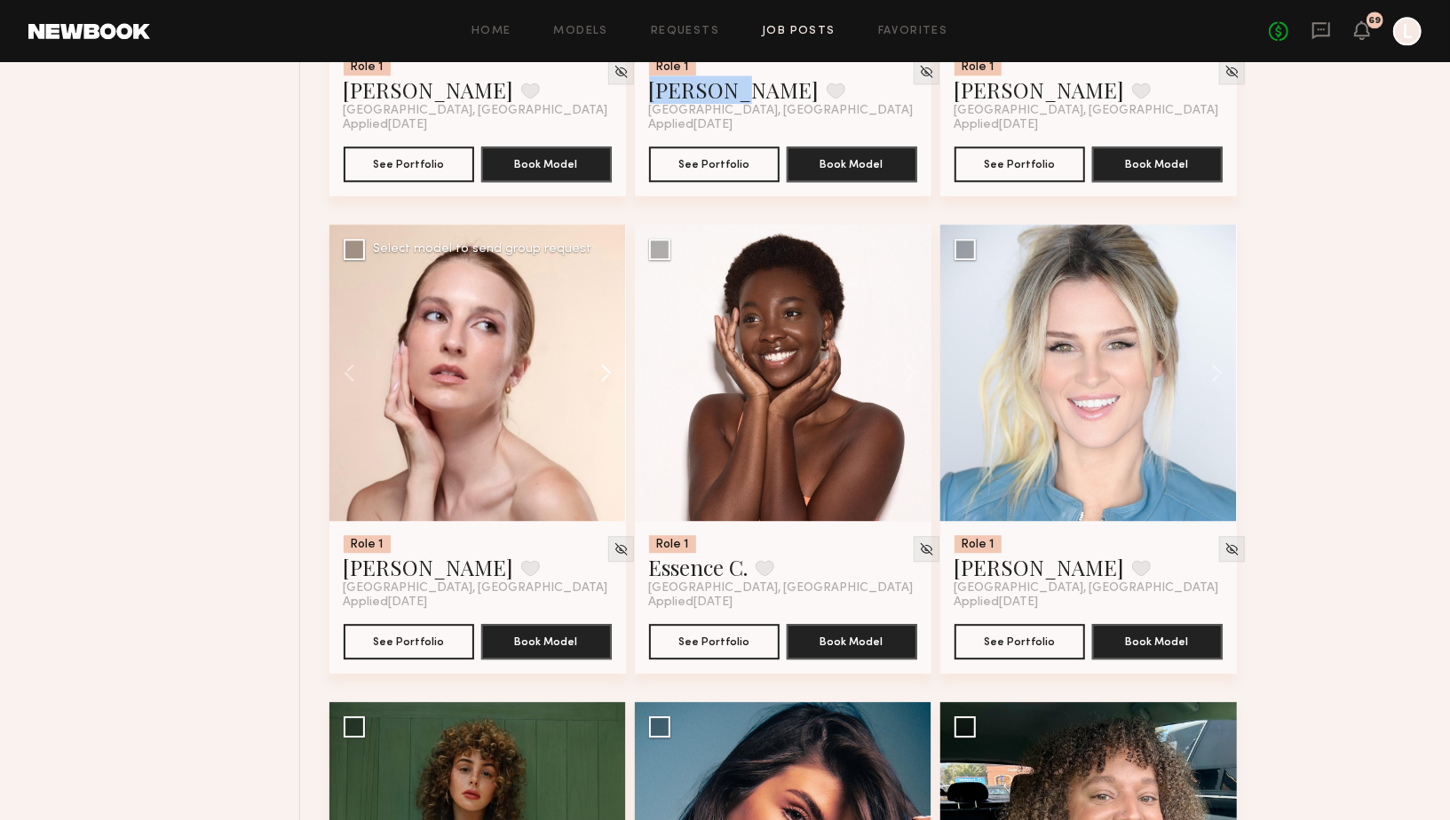
click at [598, 377] on button at bounding box center [597, 373] width 57 height 296
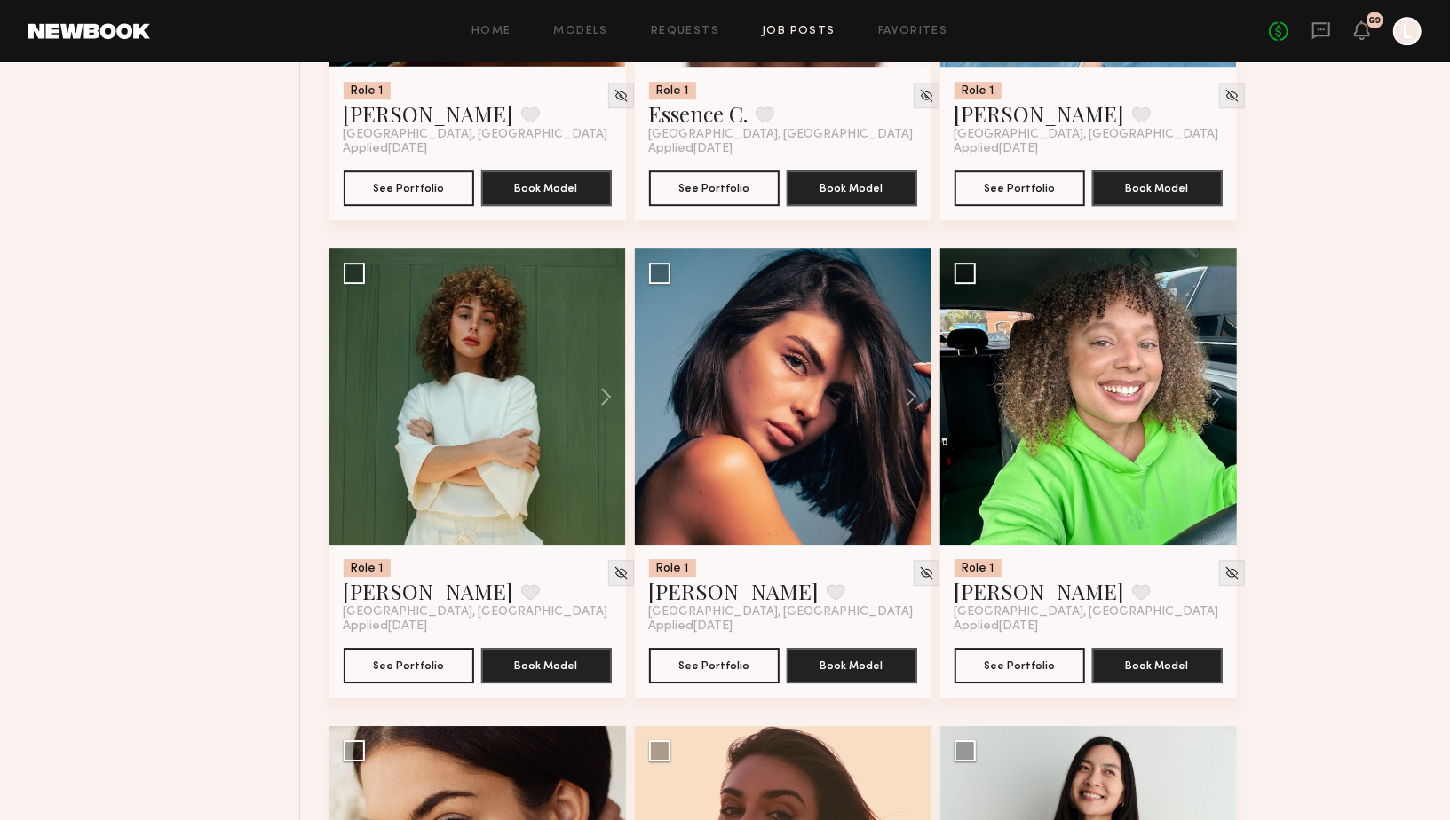
scroll to position [3379, 0]
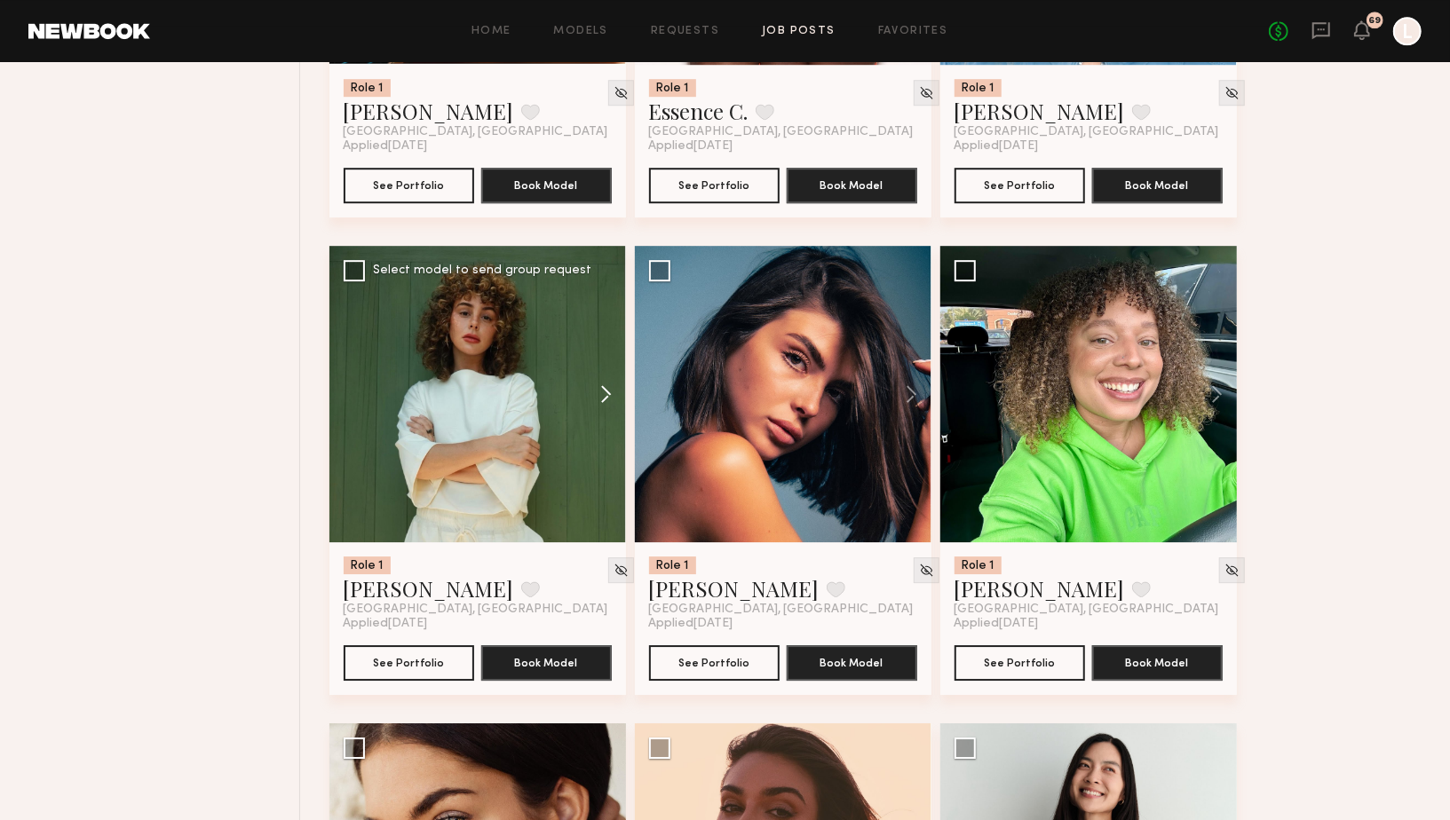
click at [608, 391] on button at bounding box center [597, 394] width 57 height 296
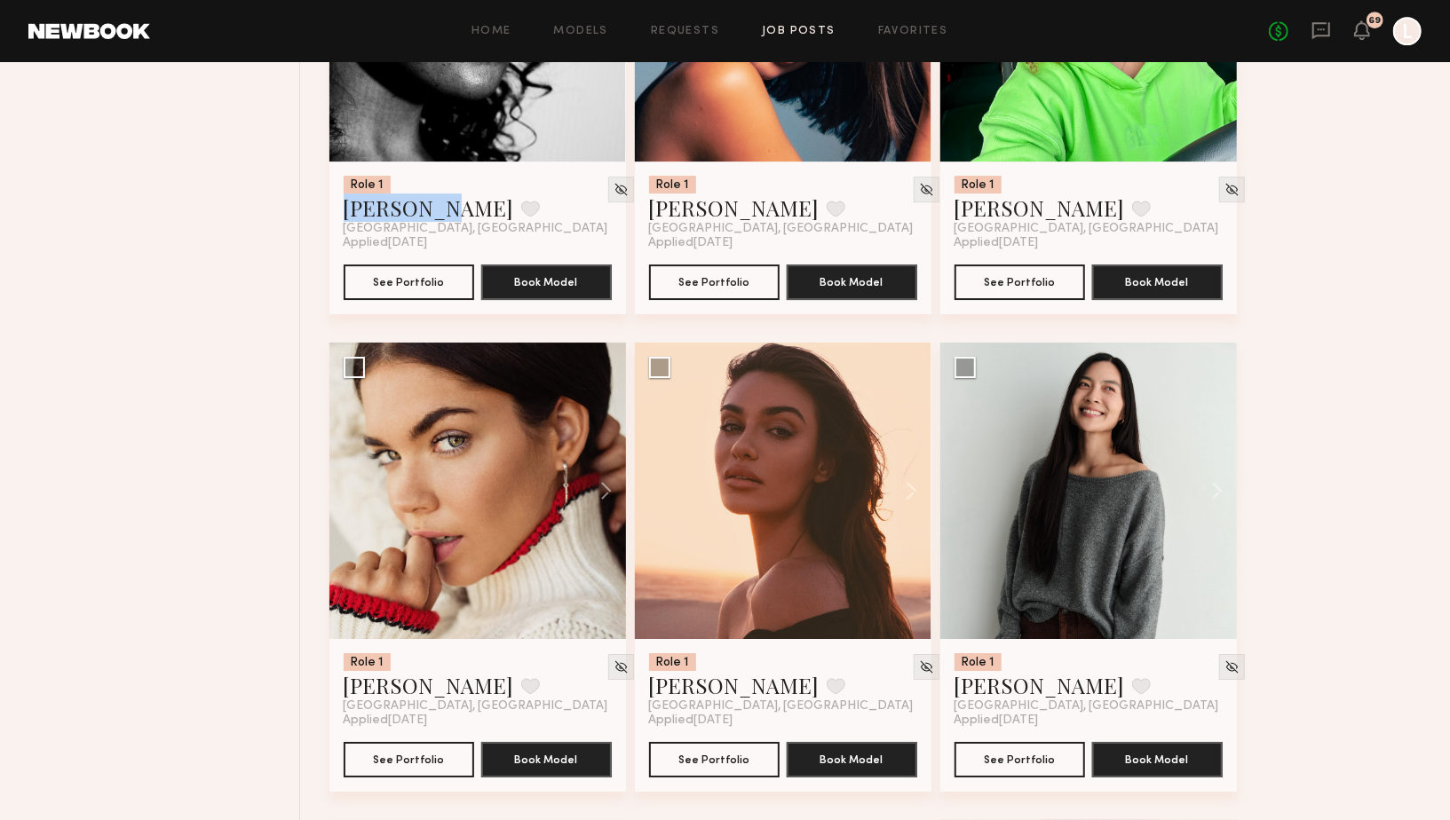
scroll to position [3764, 0]
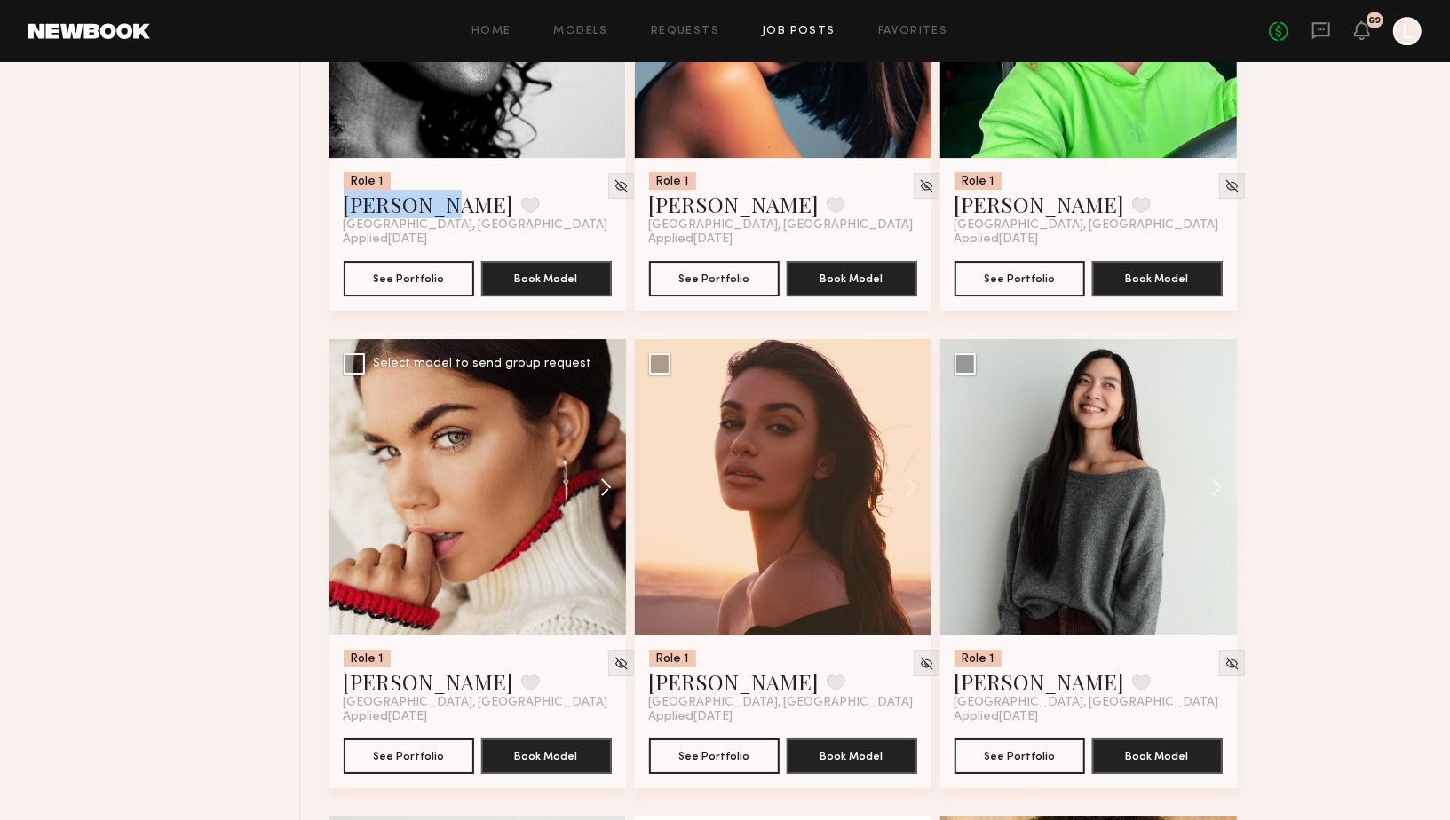
click at [604, 494] on button at bounding box center [597, 487] width 57 height 296
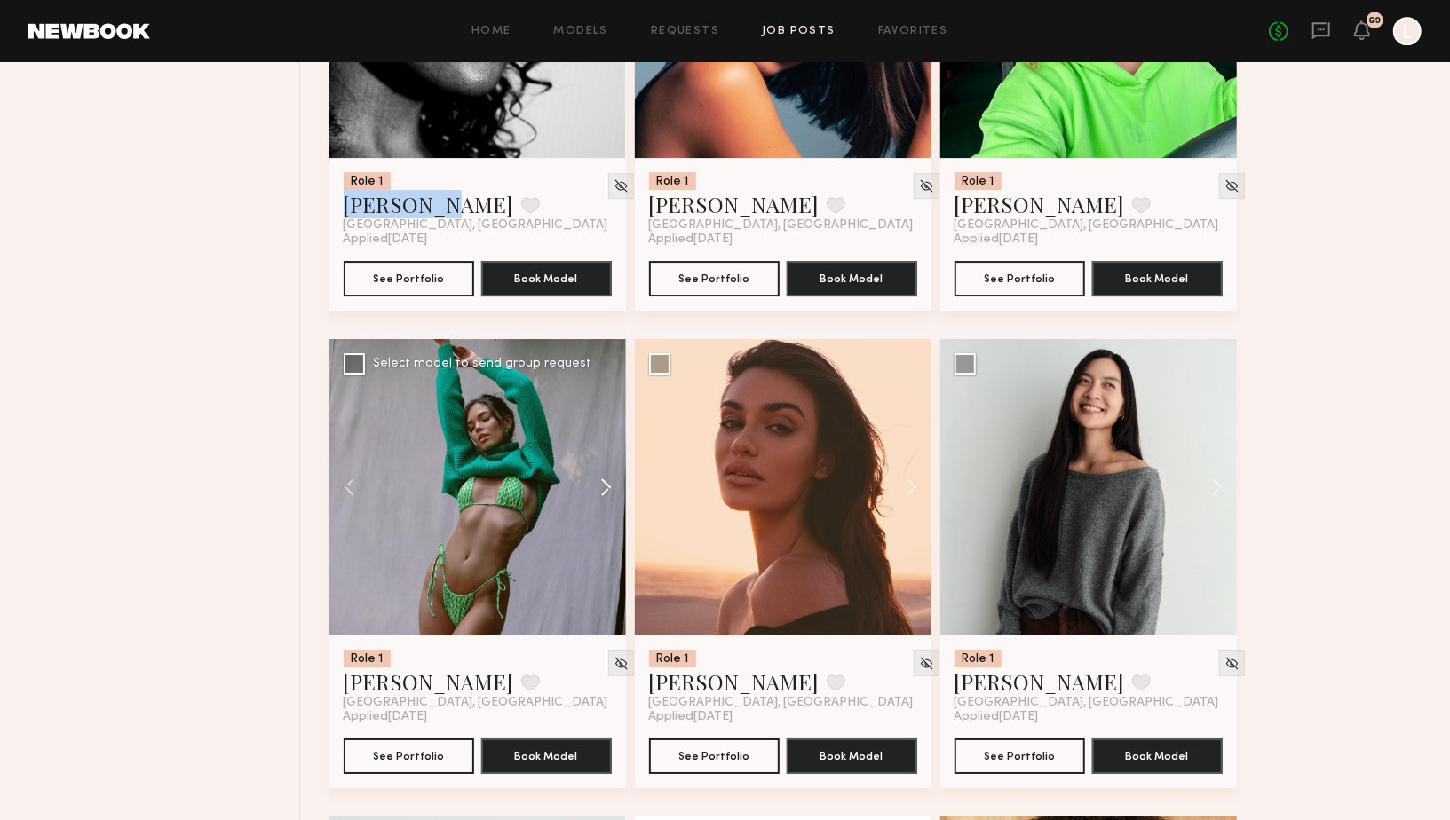
click at [604, 494] on button at bounding box center [597, 487] width 57 height 296
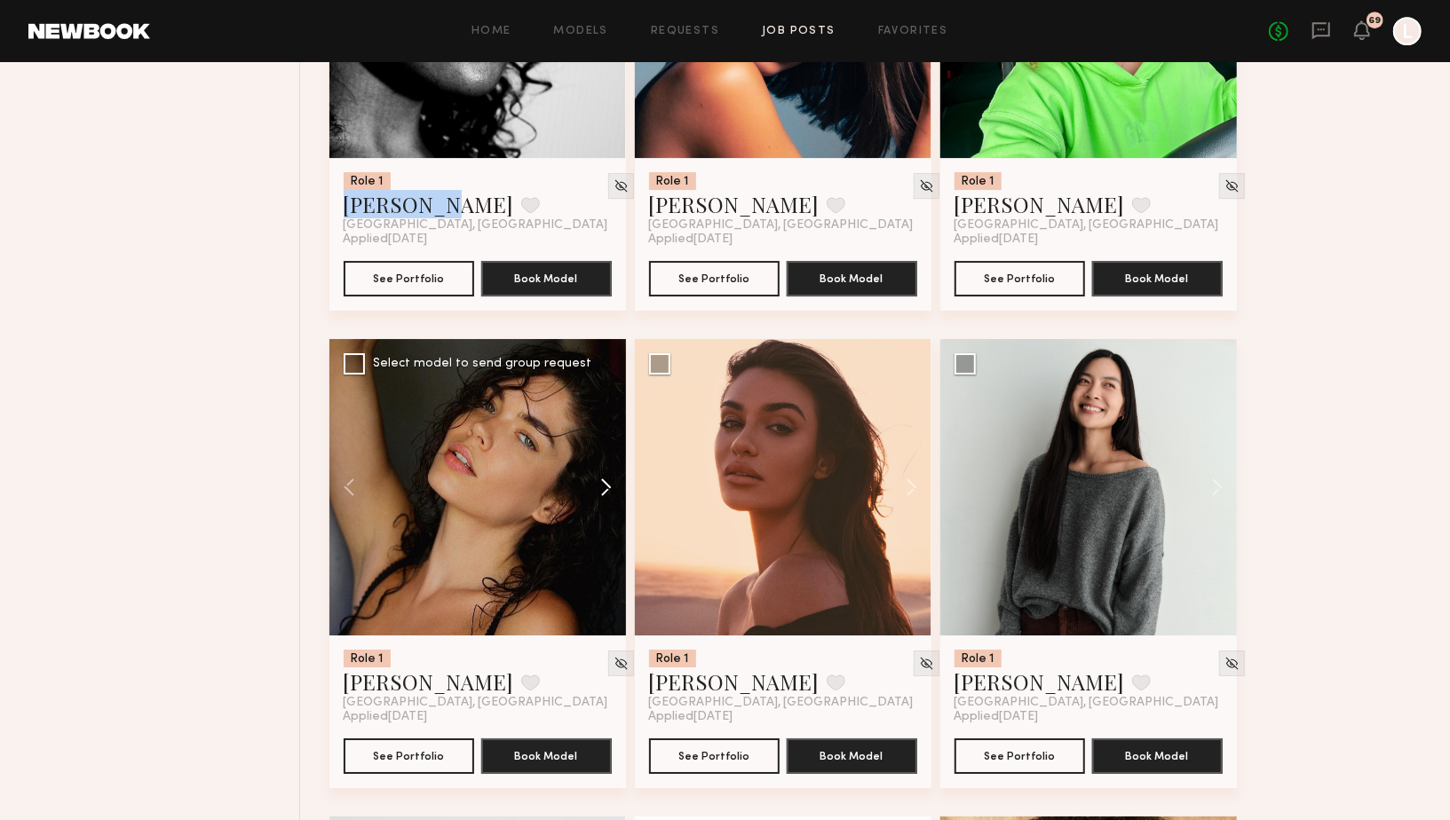
click at [604, 494] on button at bounding box center [597, 487] width 57 height 296
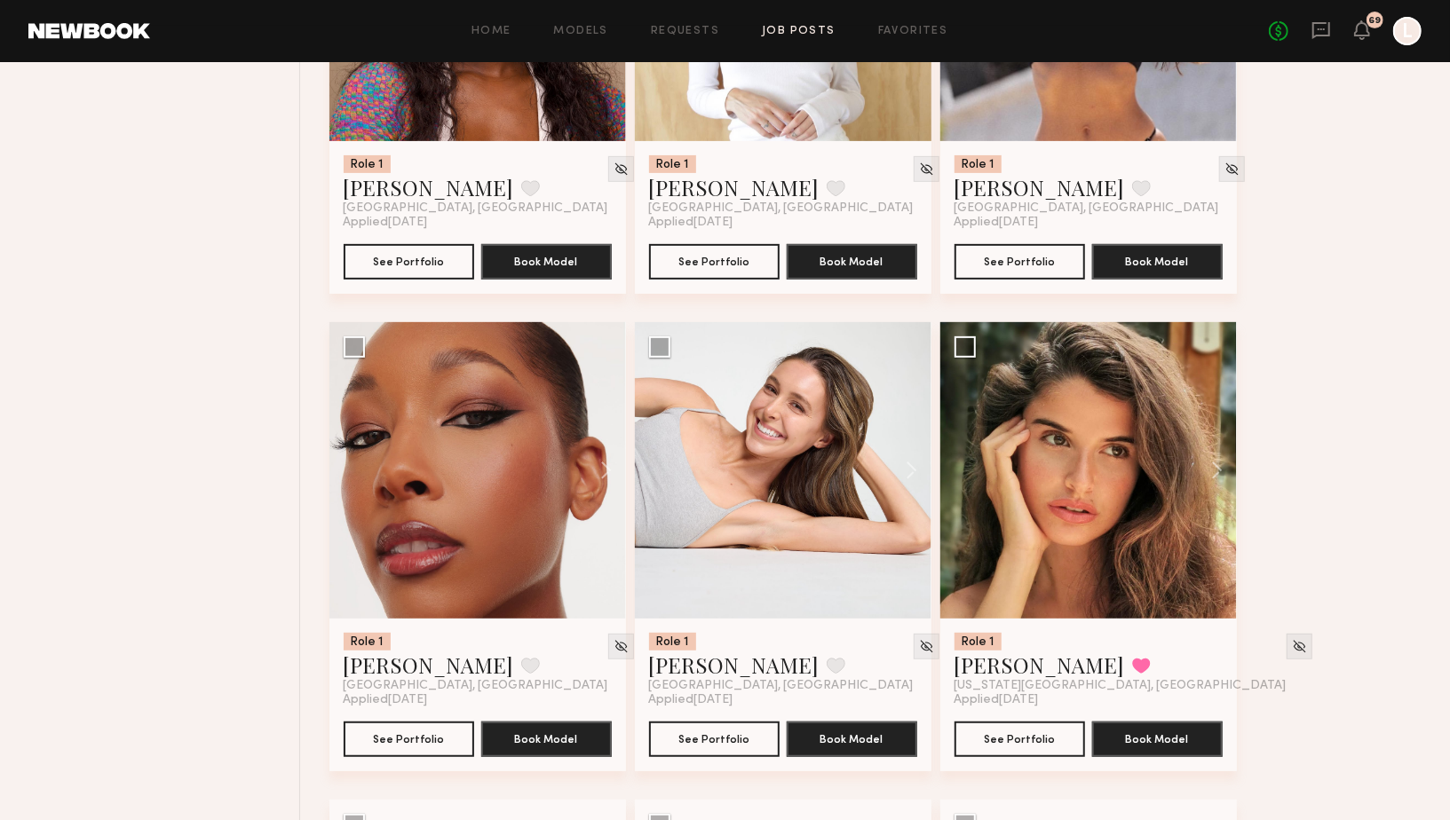
scroll to position [9038, 0]
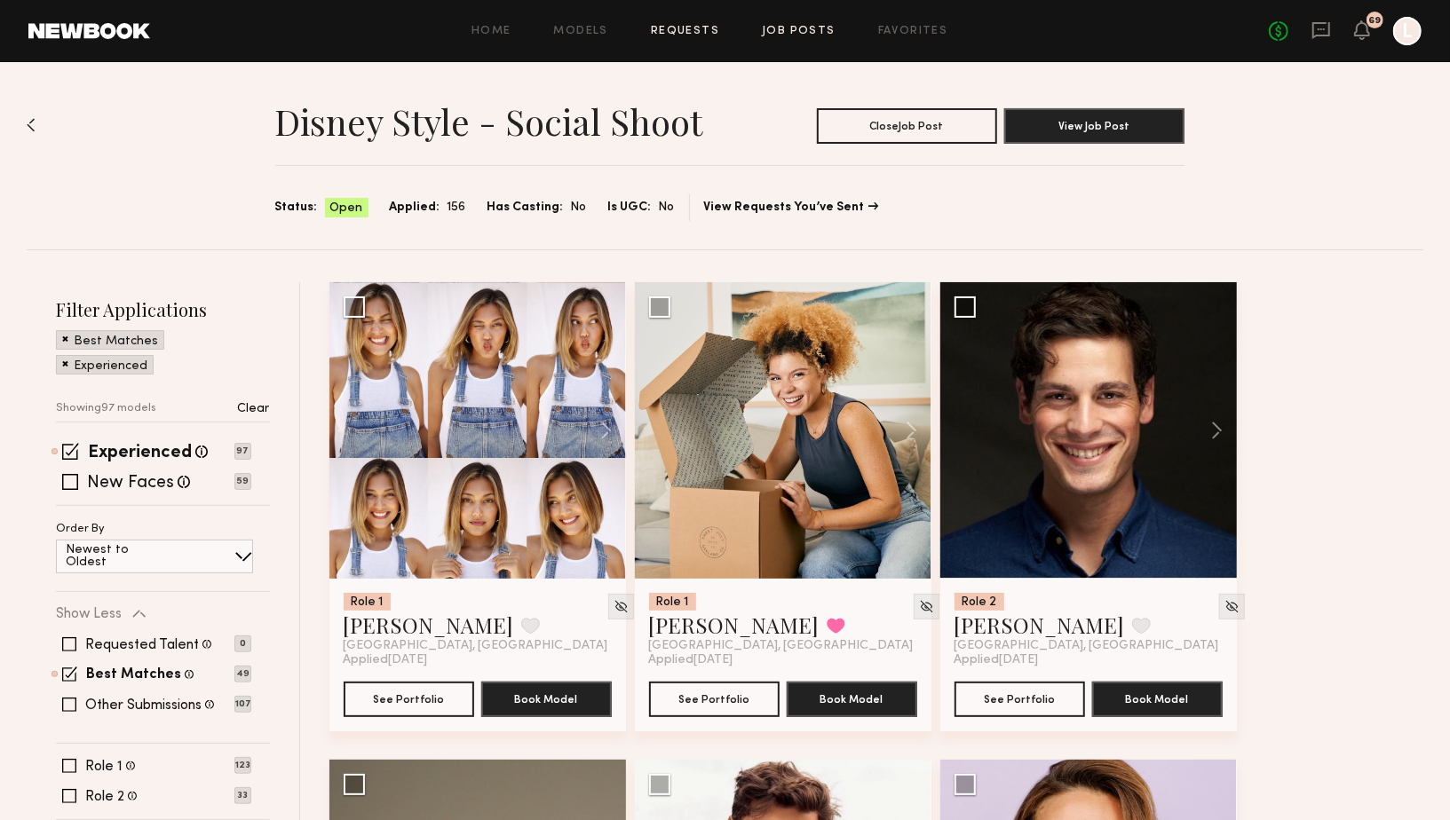
click at [680, 33] on link "Requests" at bounding box center [685, 32] width 68 height 12
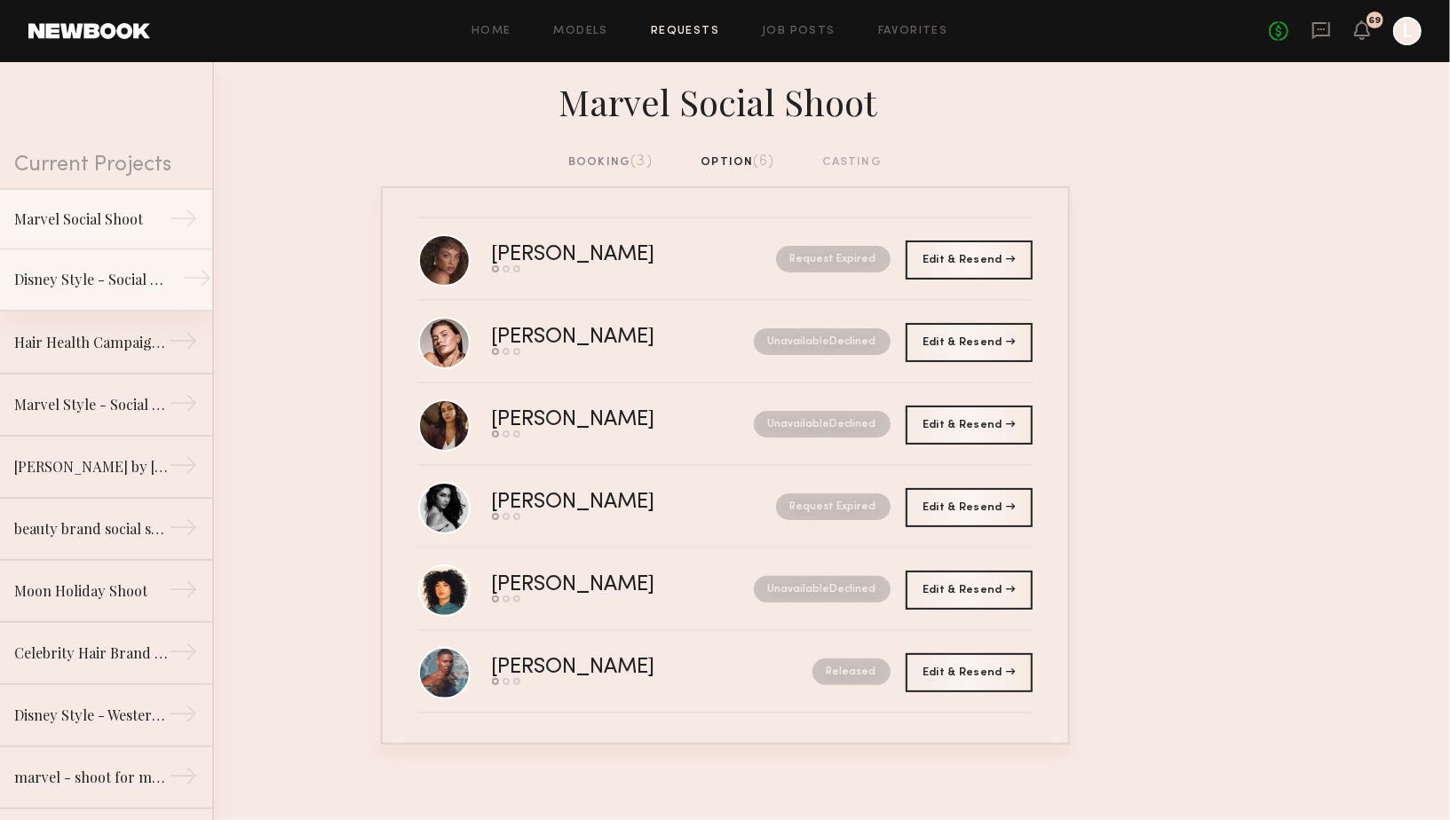
click at [144, 283] on div "Disney Style - Social Shoot" at bounding box center [91, 279] width 154 height 21
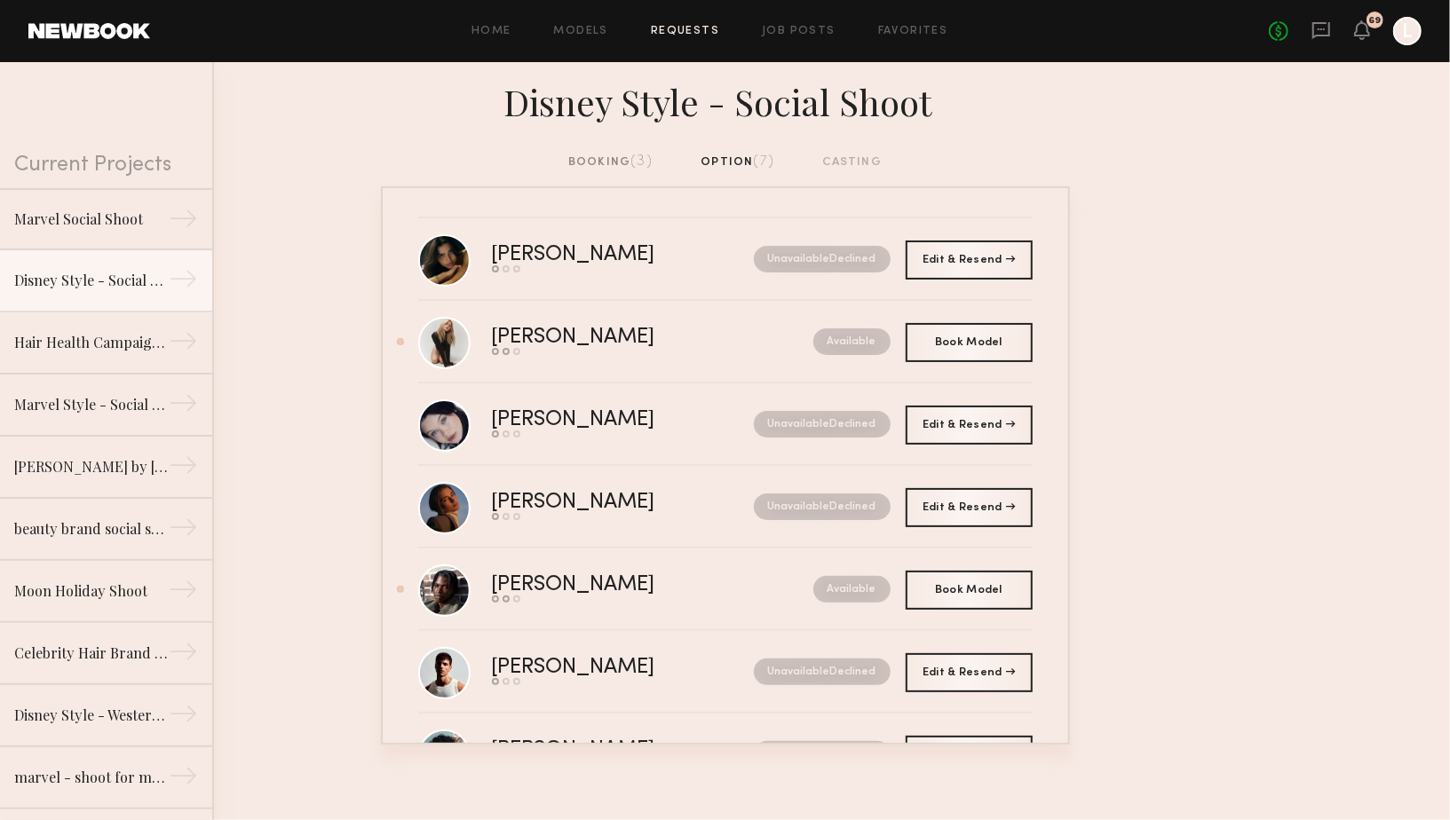
click at [585, 155] on div "booking (3)" at bounding box center [610, 163] width 84 height 20
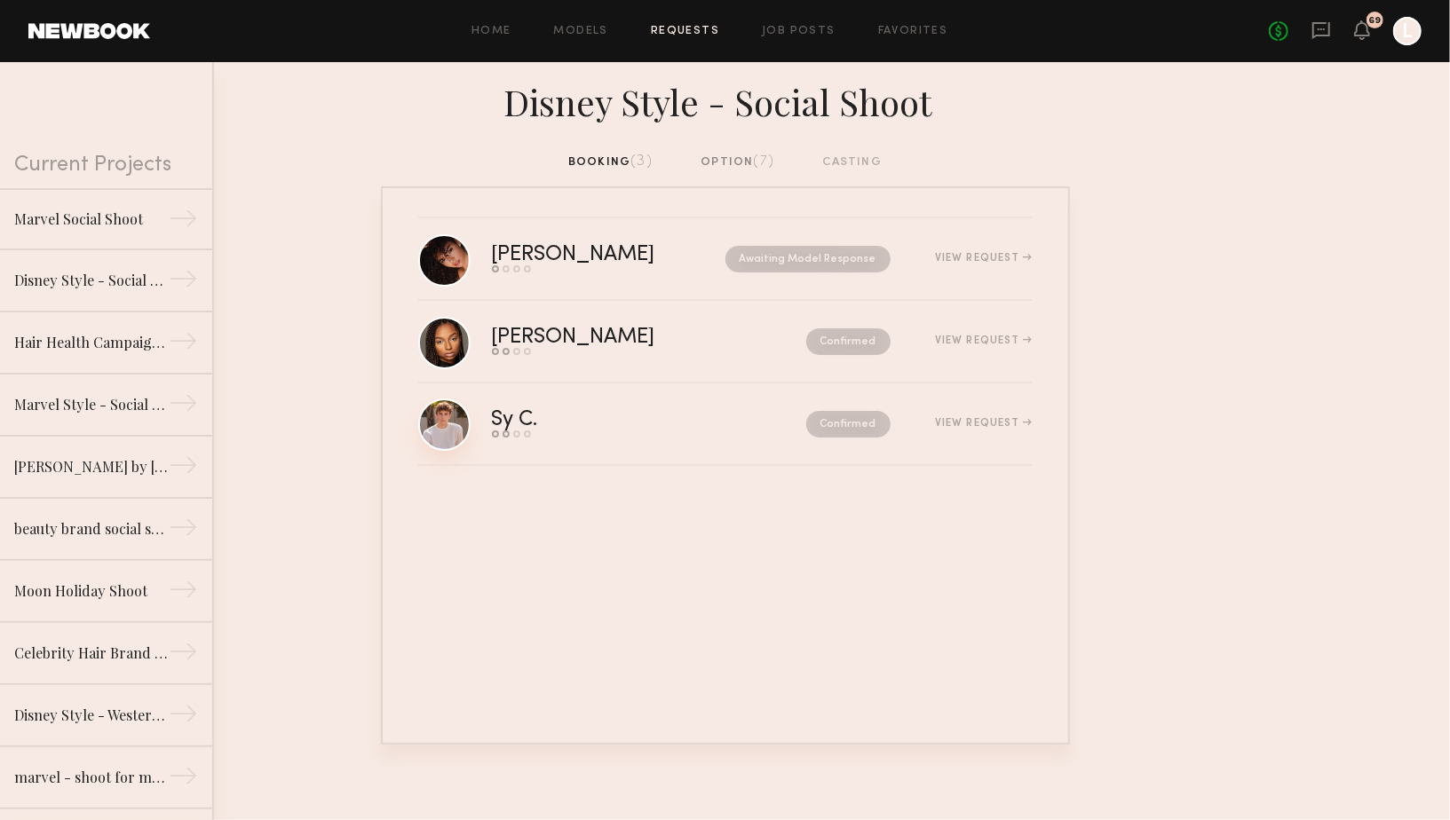
click at [455, 437] on link at bounding box center [444, 425] width 52 height 52
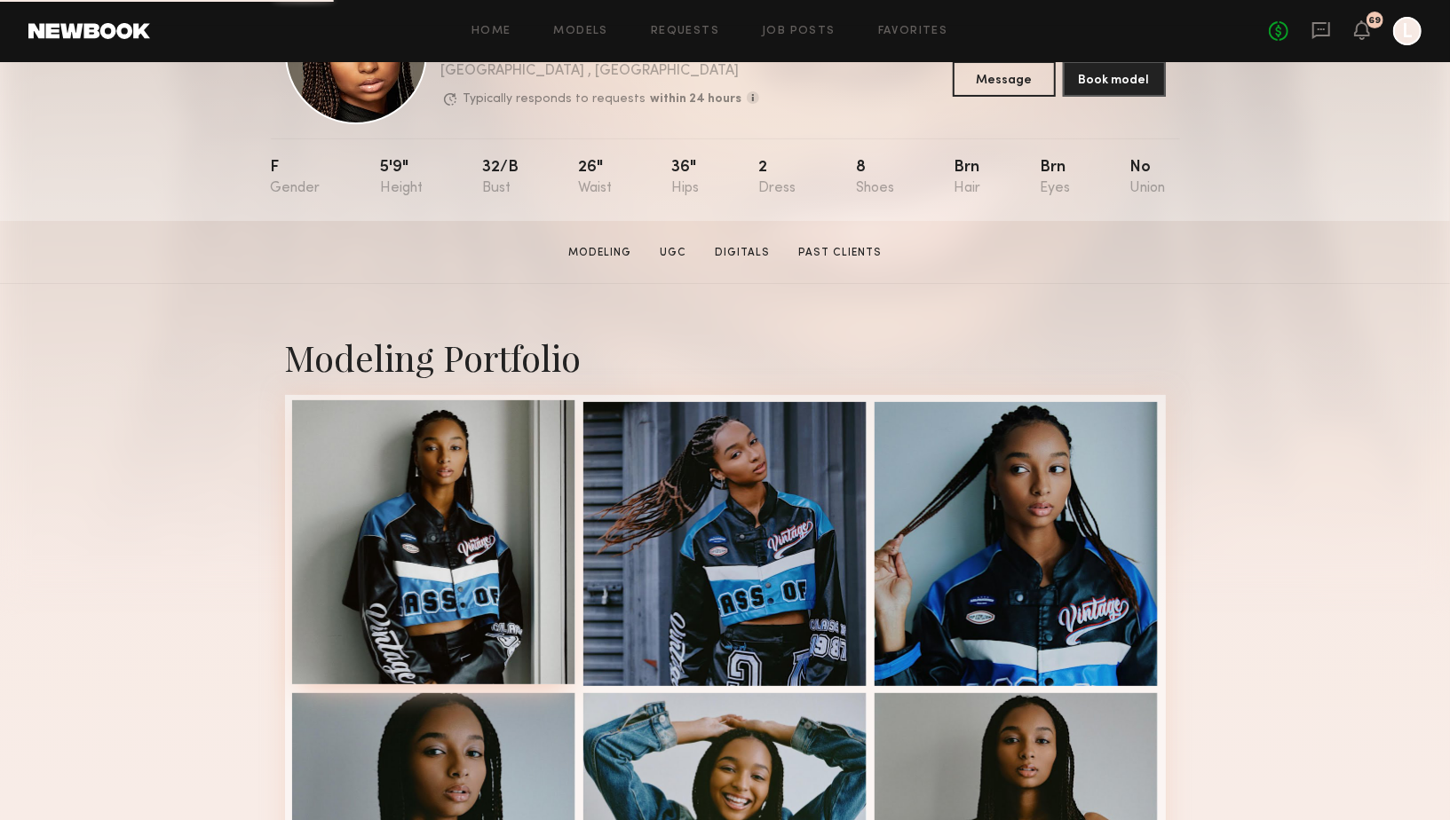
scroll to position [155, 0]
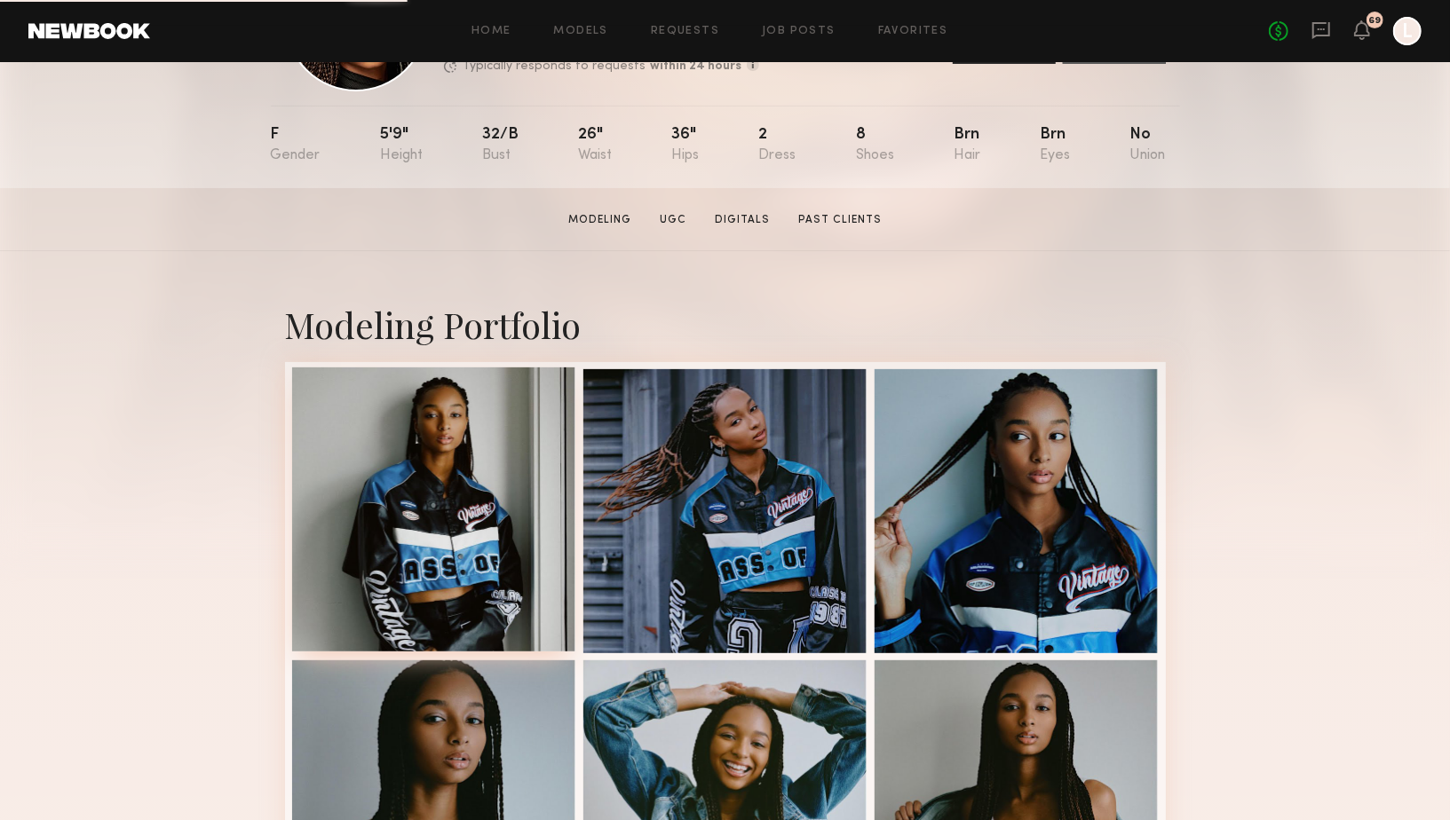
click at [447, 515] on div at bounding box center [434, 509] width 284 height 284
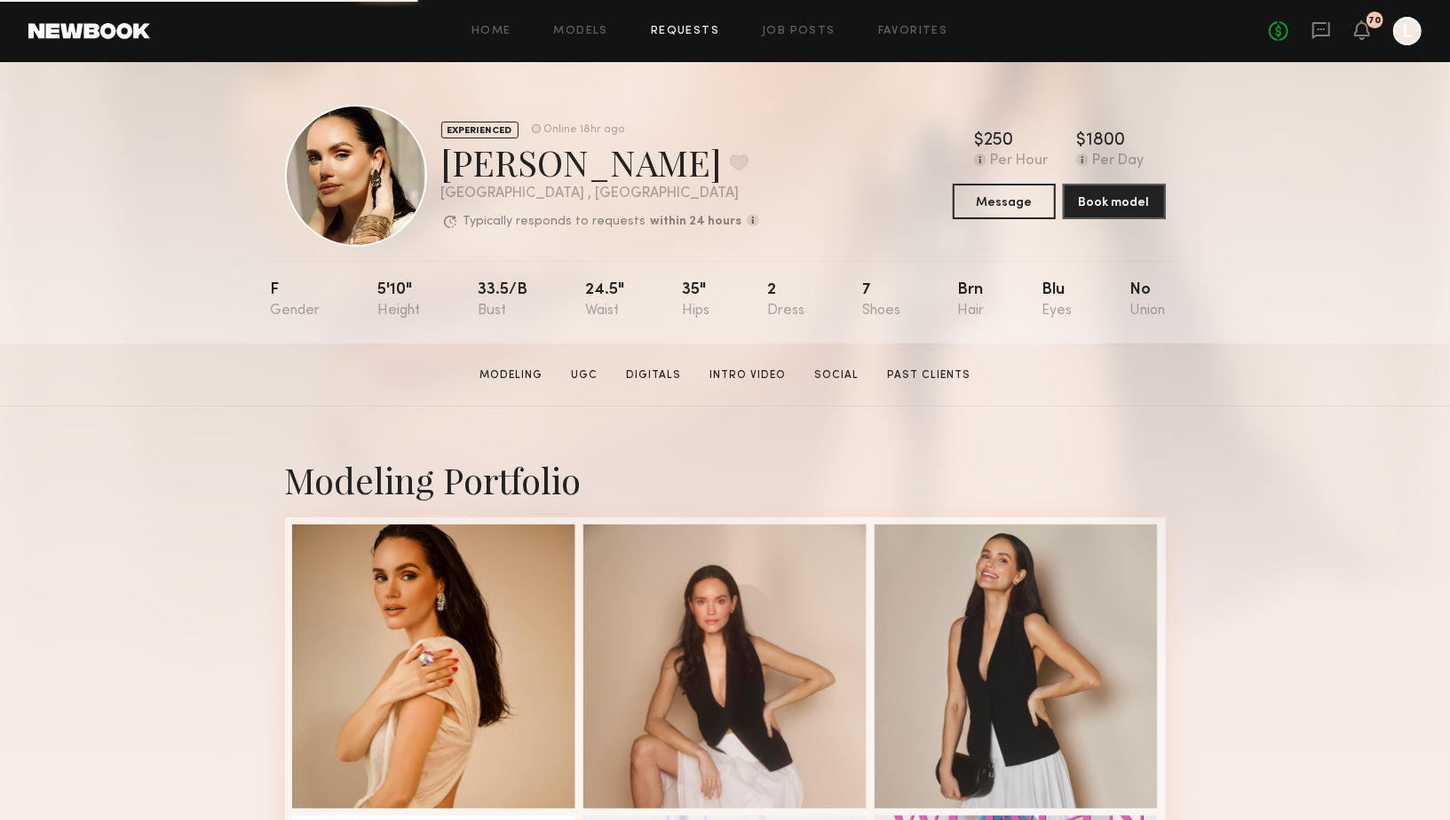
click at [670, 34] on link "Requests" at bounding box center [685, 32] width 68 height 12
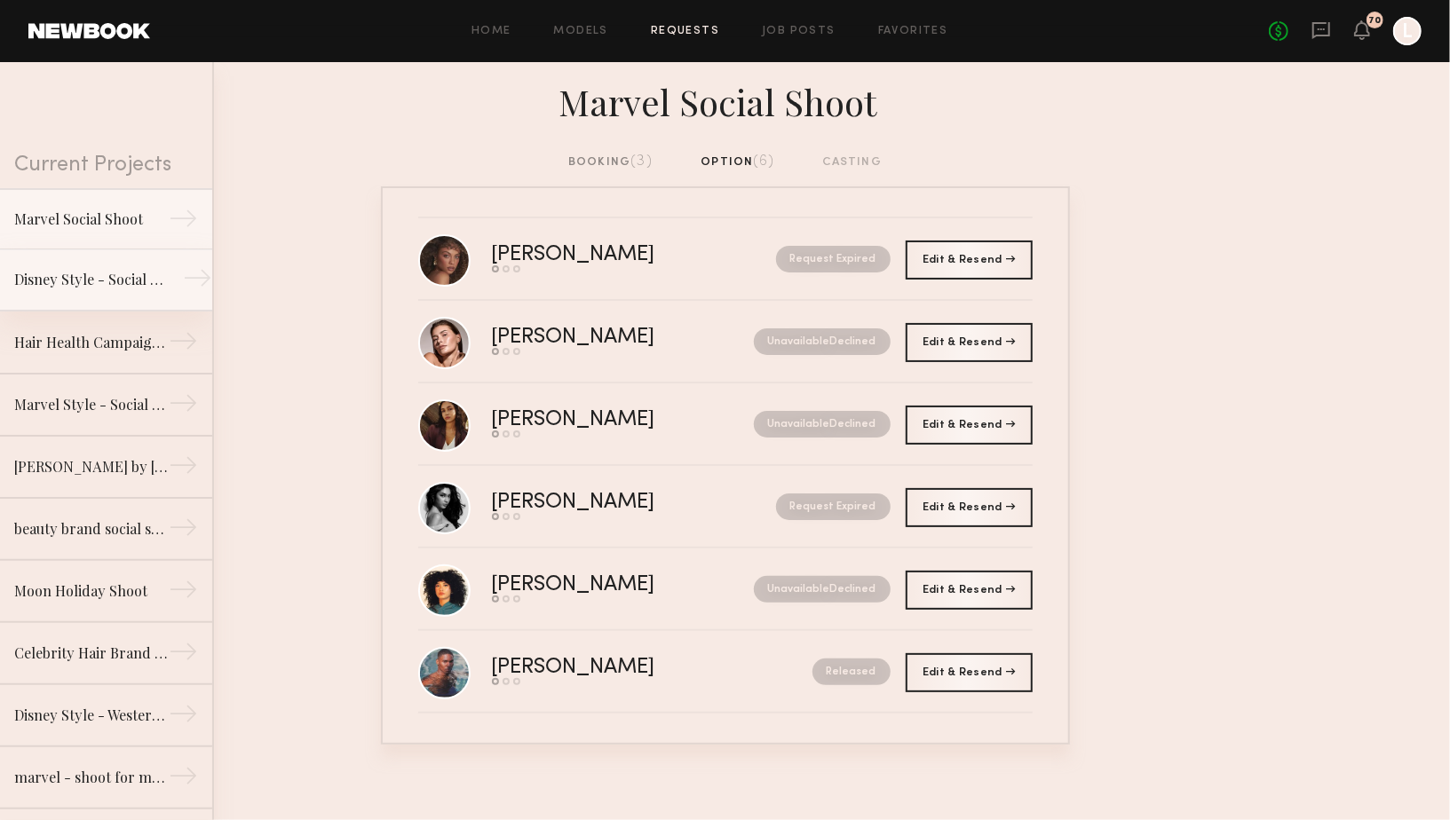
click at [133, 296] on link "Disney Style - Social Shoot →" at bounding box center [106, 280] width 212 height 62
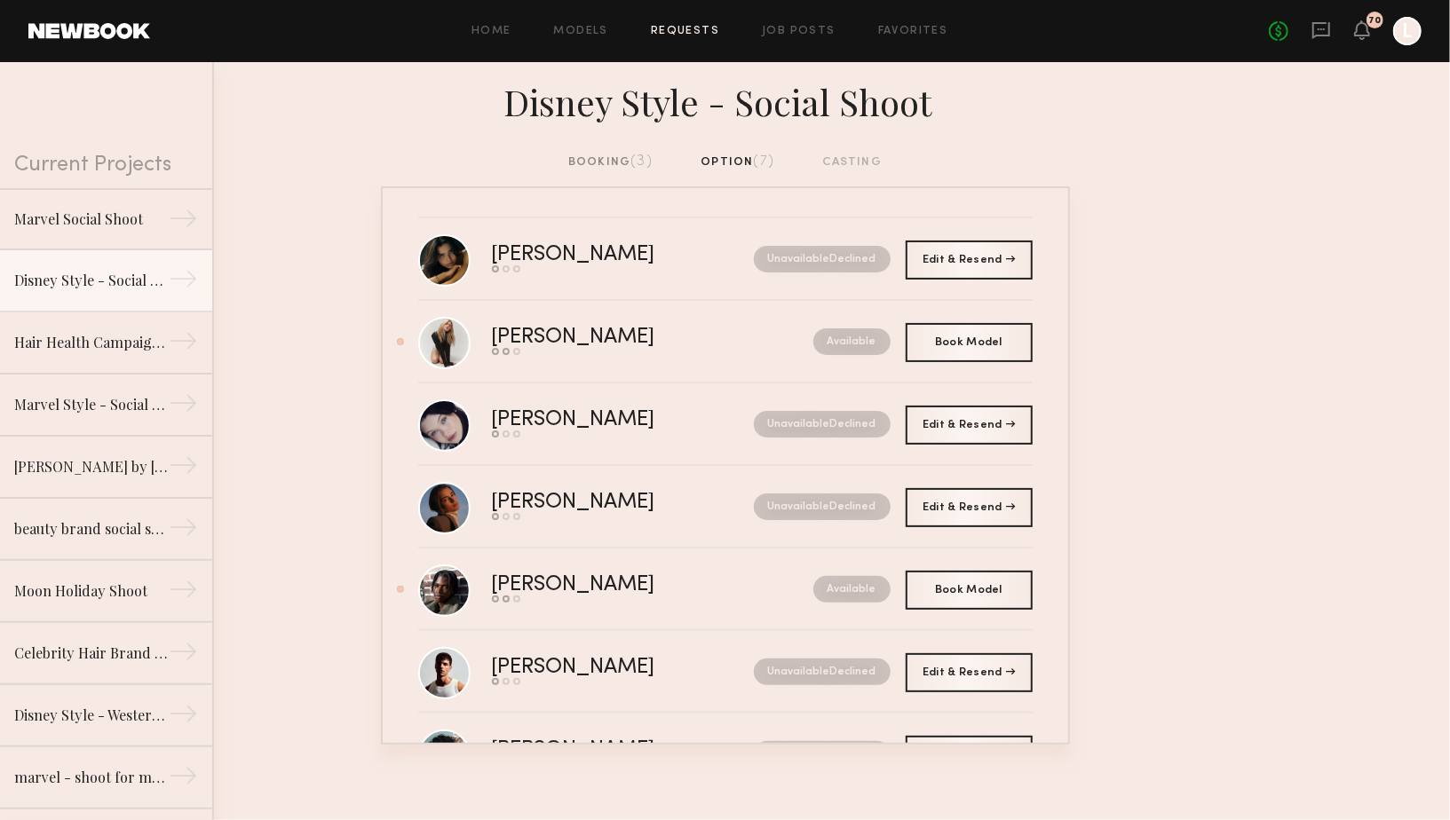
click at [605, 163] on div "booking (3)" at bounding box center [610, 163] width 84 height 20
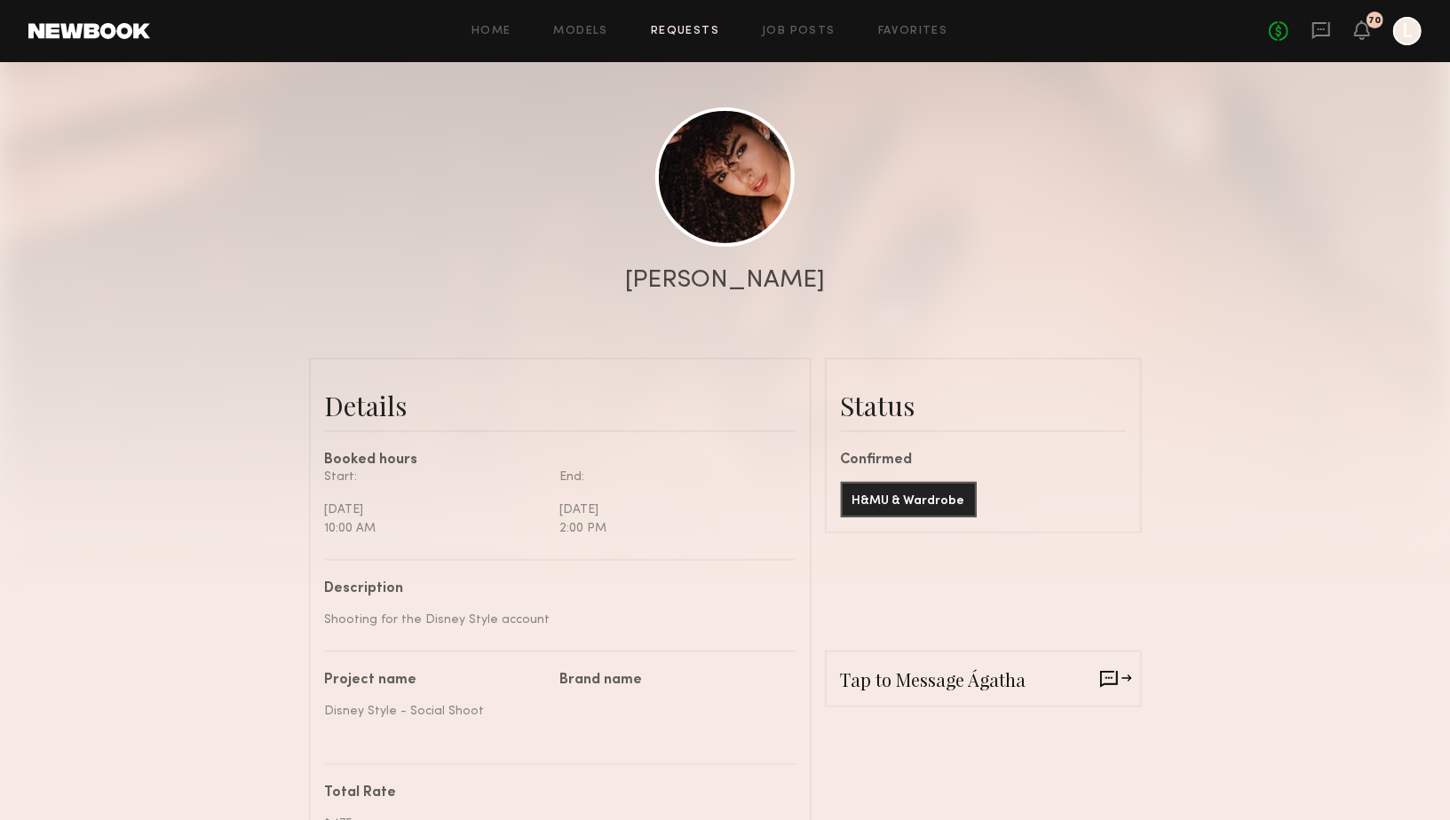
scroll to position [200, 0]
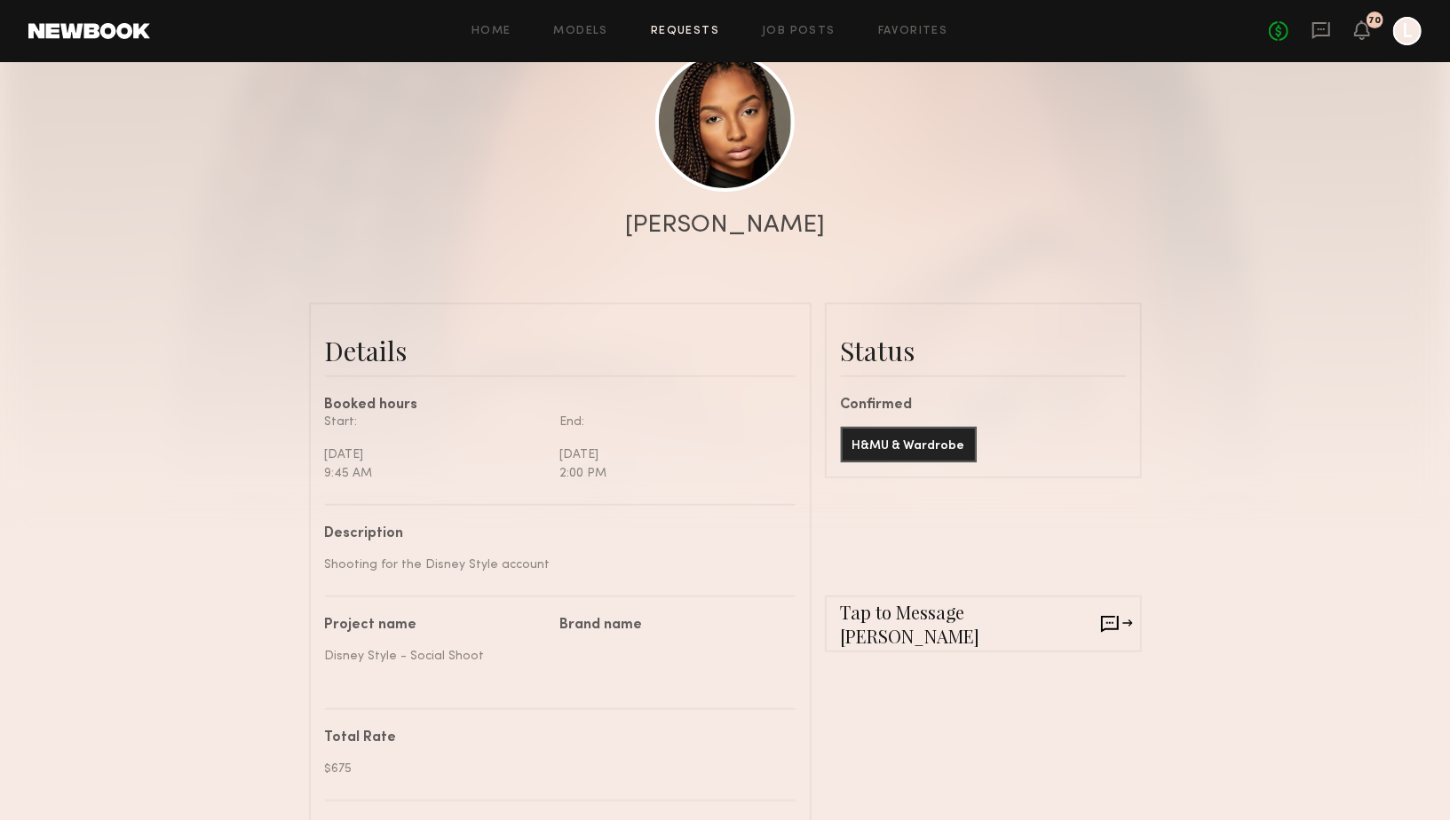
scroll to position [208, 0]
